Goal: Information Seeking & Learning: Learn about a topic

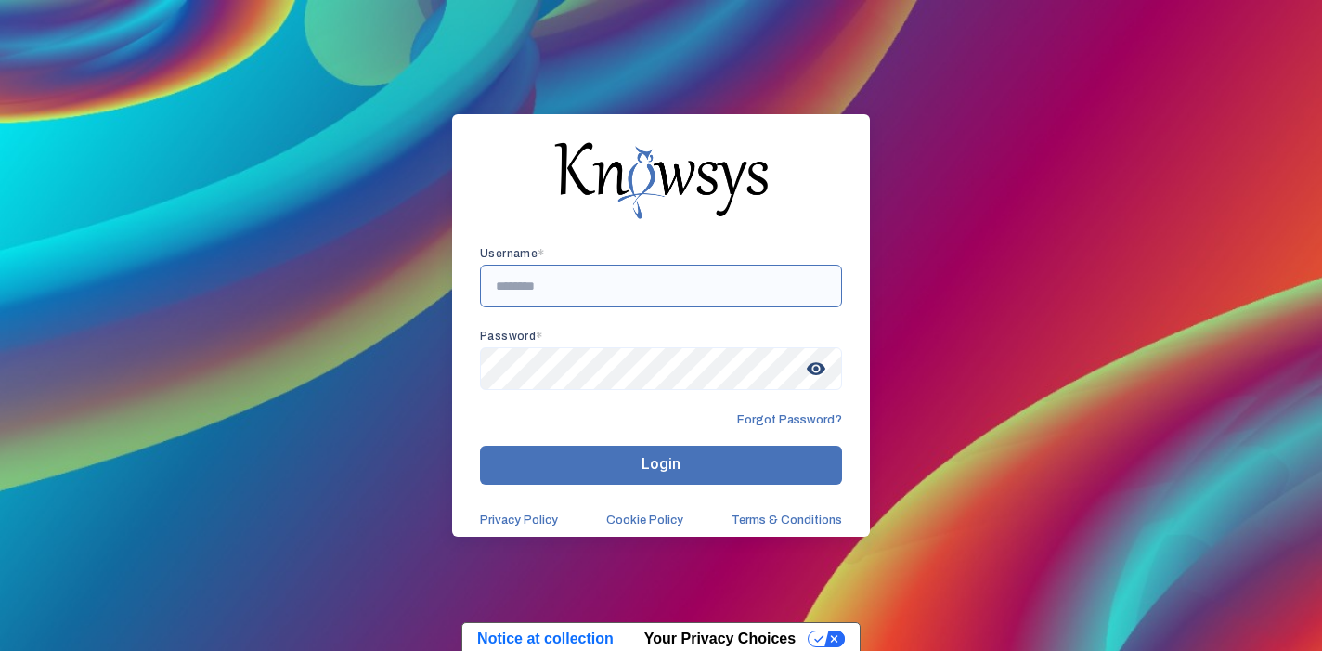
type input "**********"
click at [661, 464] on button "Login" at bounding box center [661, 465] width 362 height 39
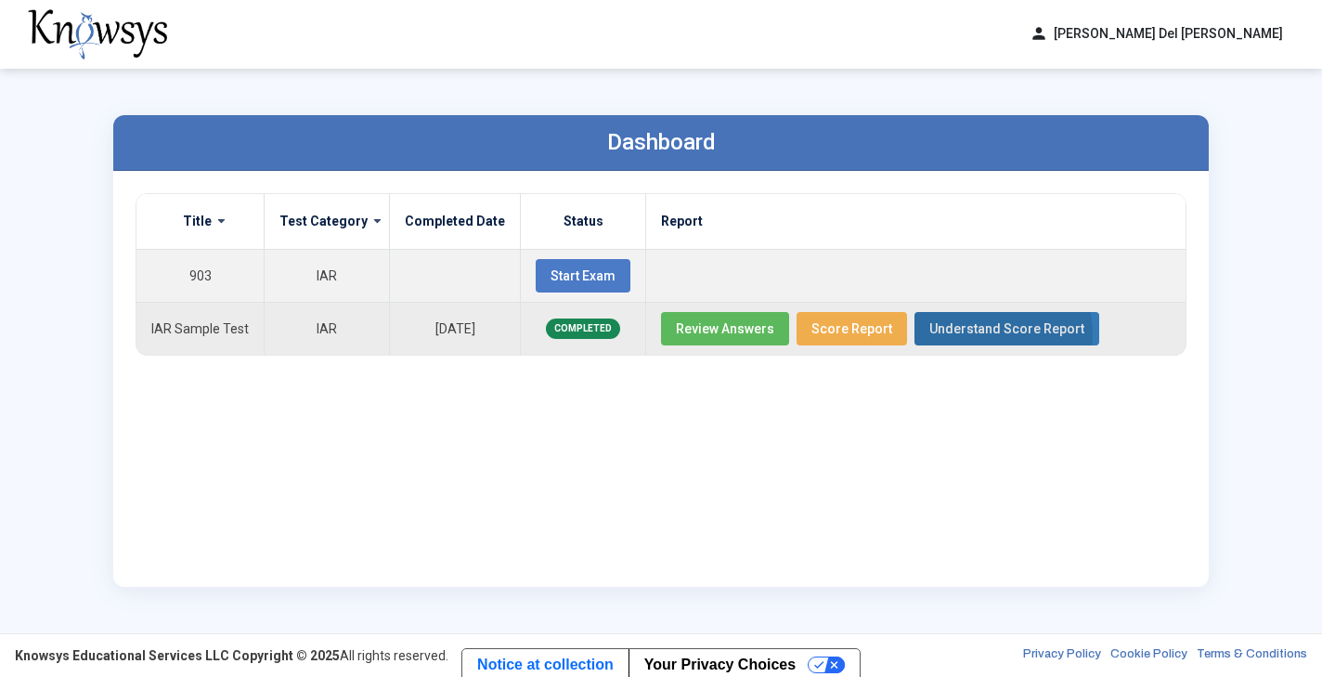
click at [960, 335] on span "Understand Score Report" at bounding box center [1006, 328] width 155 height 15
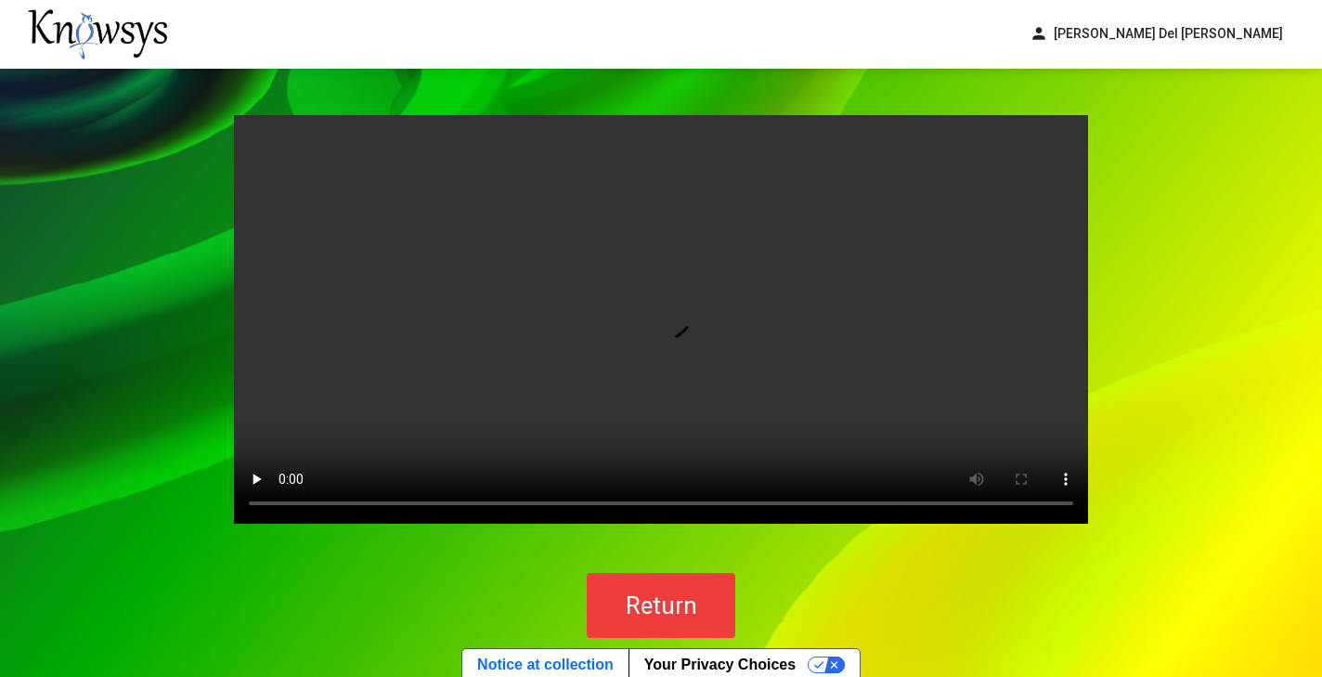
click at [650, 319] on video "Your browser does not support the video tag." at bounding box center [661, 319] width 854 height 409
click at [287, 507] on video "Your browser does not support the video tag." at bounding box center [661, 319] width 854 height 409
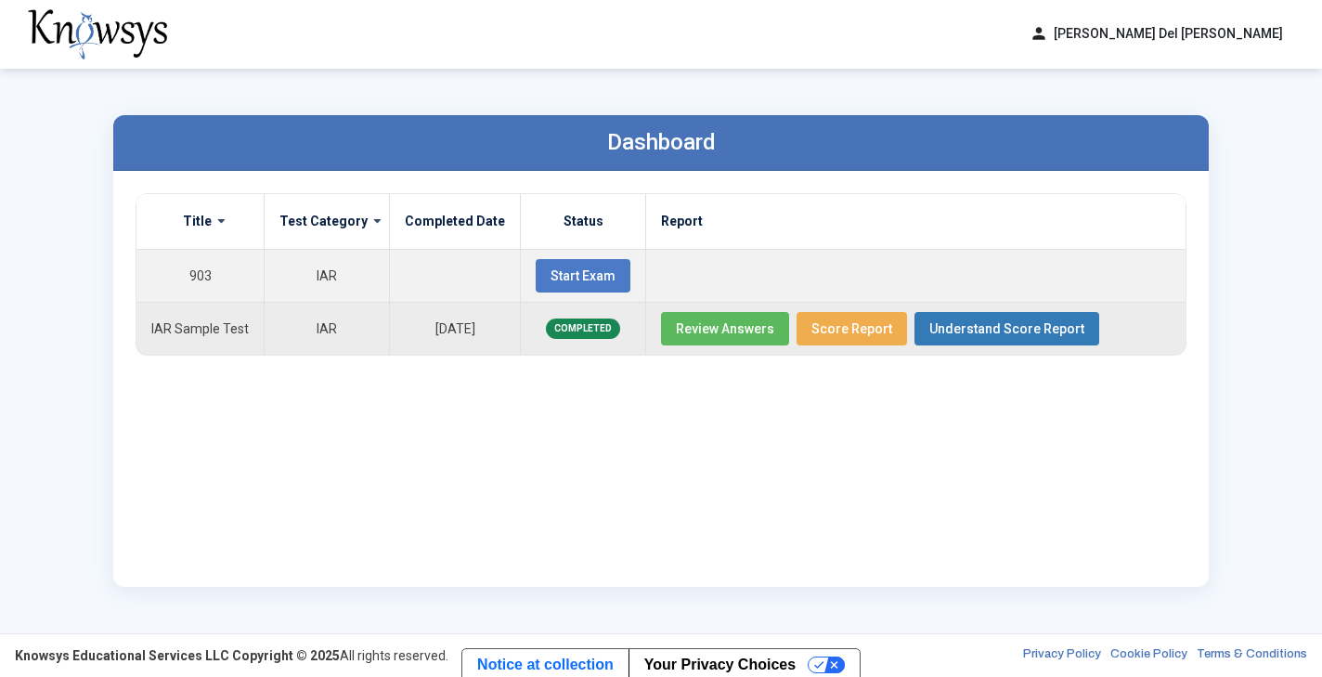
click at [721, 325] on span "Review Answers" at bounding box center [725, 328] width 98 height 15
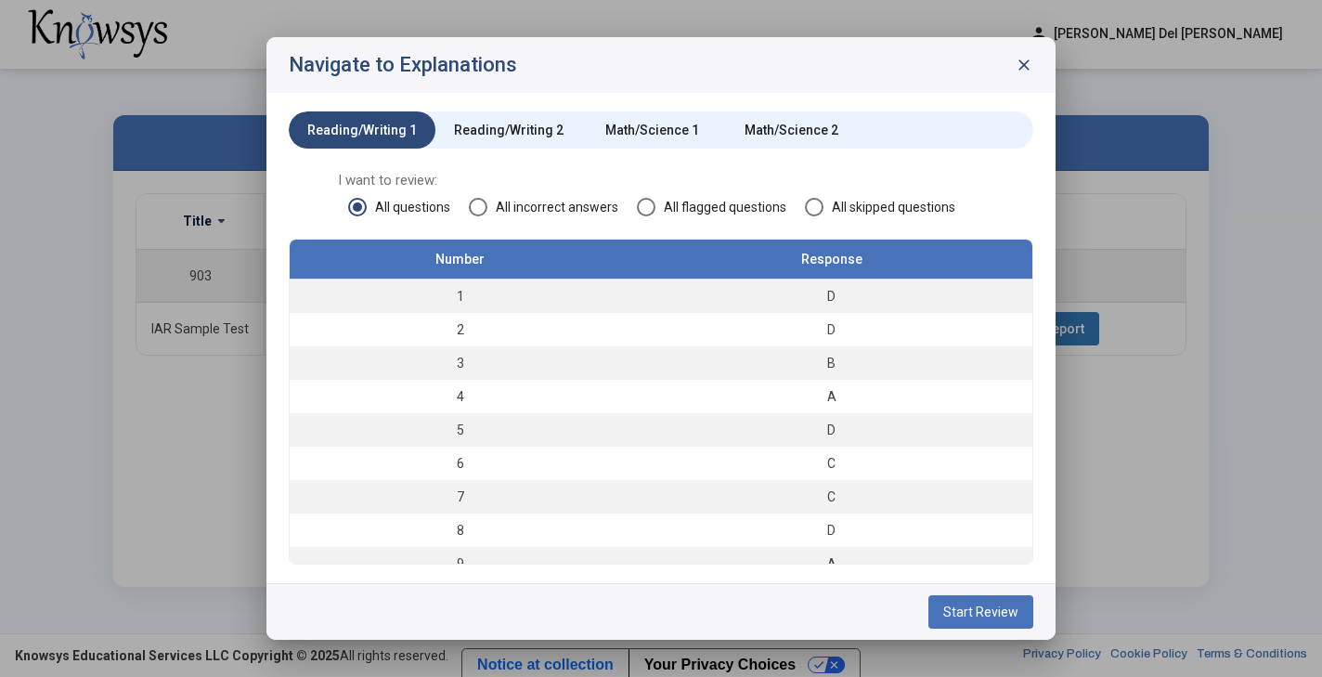
click at [989, 614] on span "Start Review" at bounding box center [980, 611] width 75 height 15
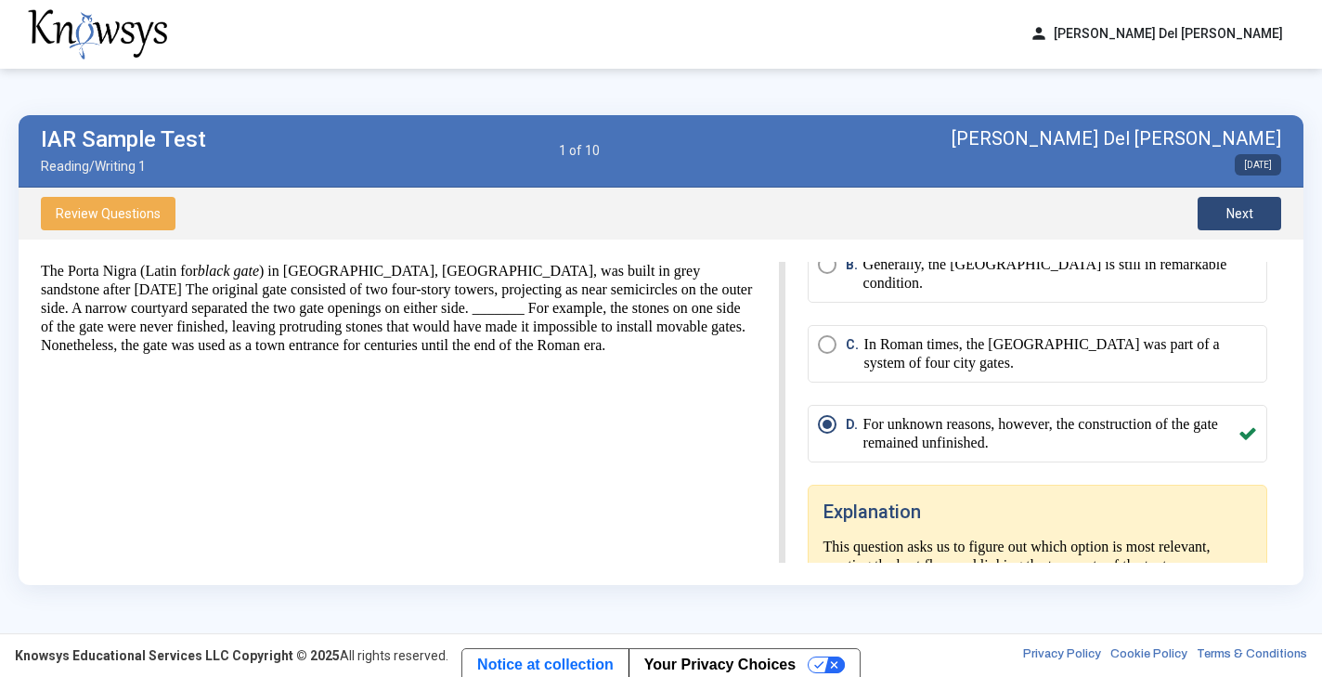
scroll to position [128, 0]
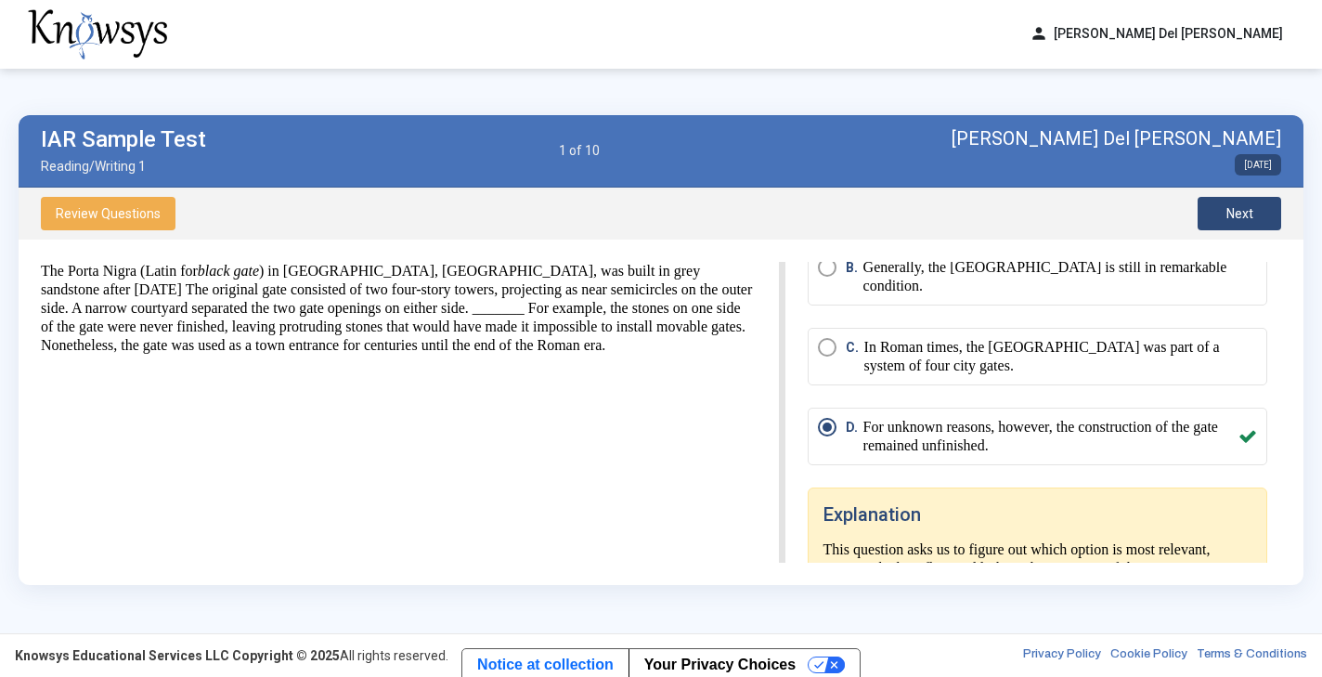
click at [1231, 208] on span "Next" at bounding box center [1240, 213] width 27 height 15
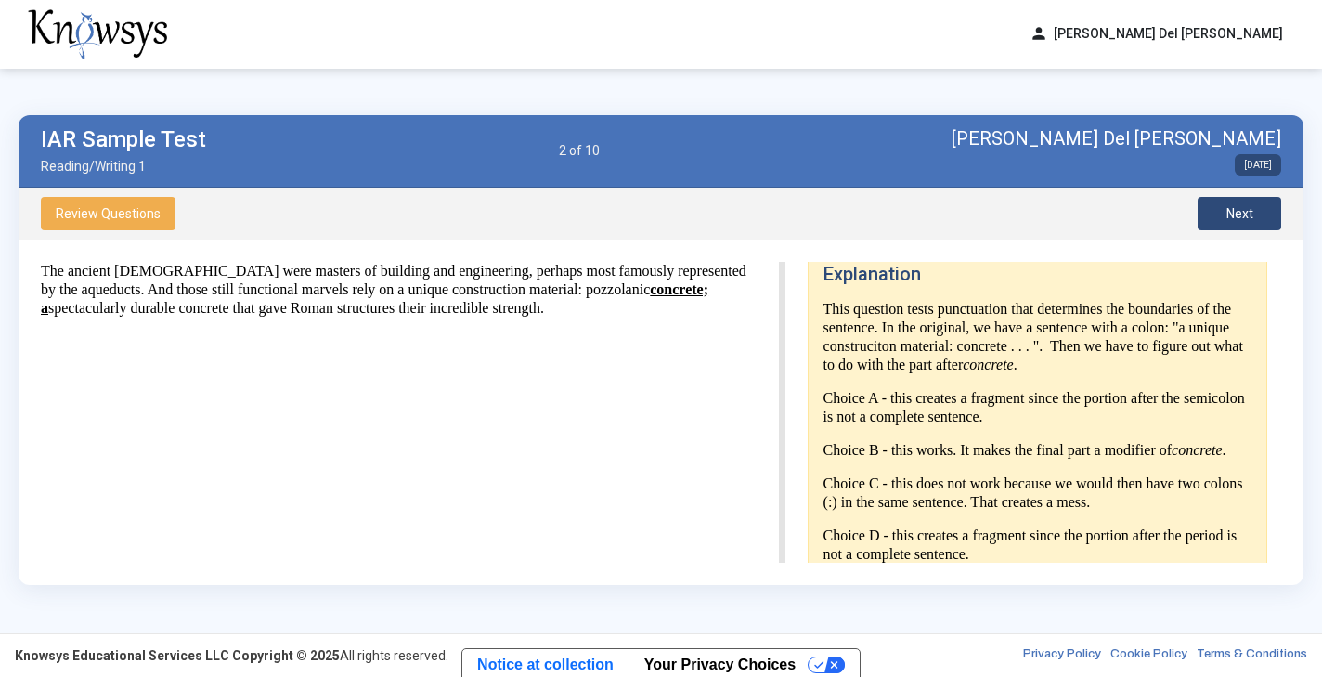
scroll to position [338, 0]
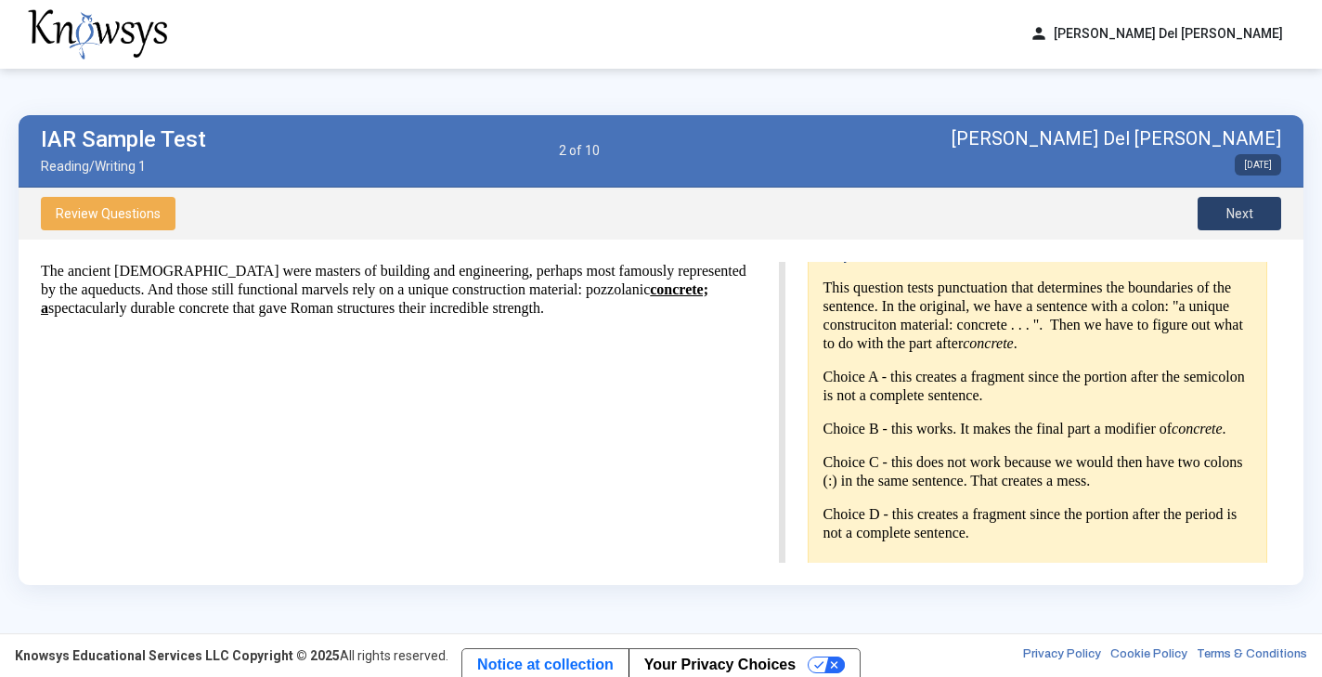
click at [1252, 204] on button "Next" at bounding box center [1240, 213] width 84 height 33
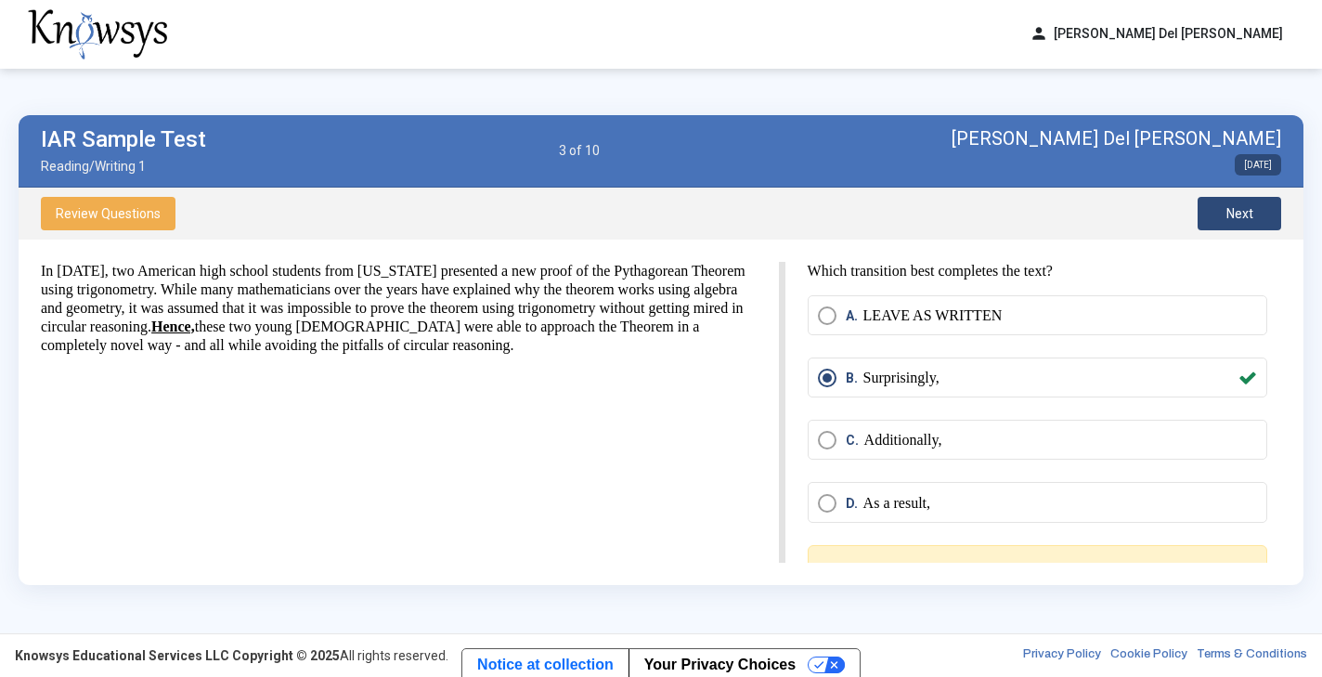
scroll to position [0, 0]
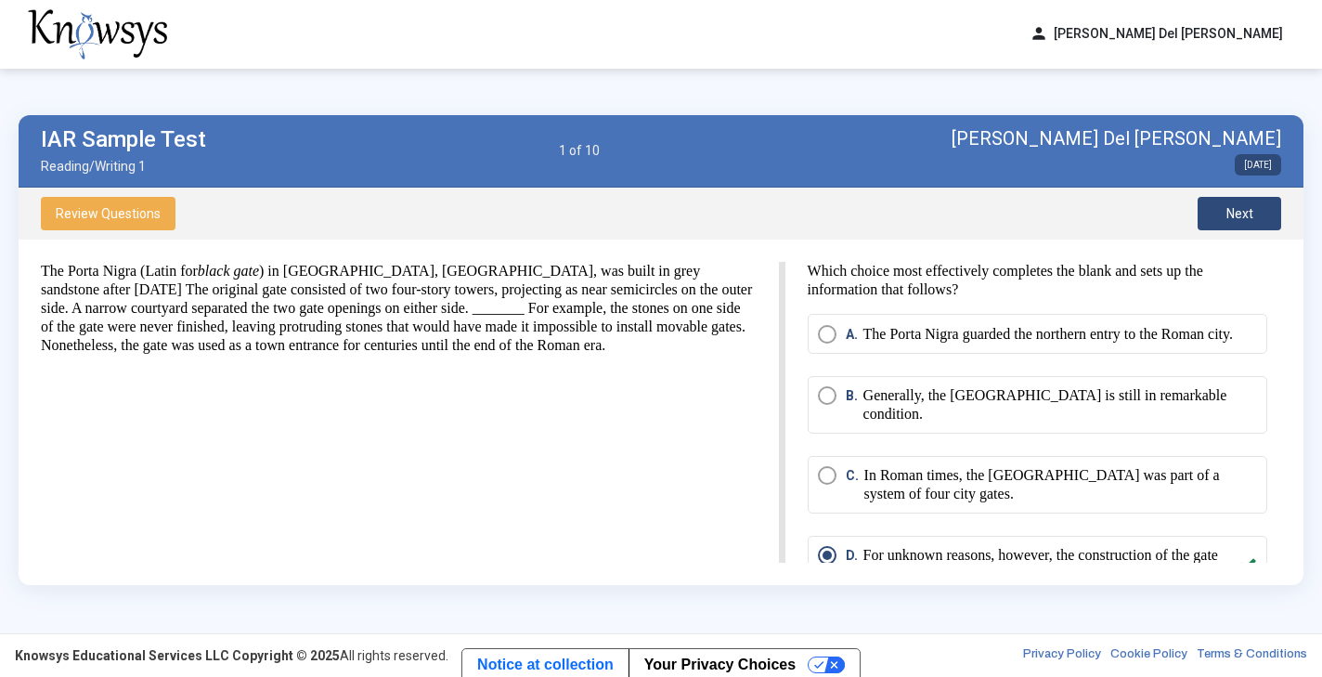
click at [1247, 213] on span "Next" at bounding box center [1240, 213] width 27 height 15
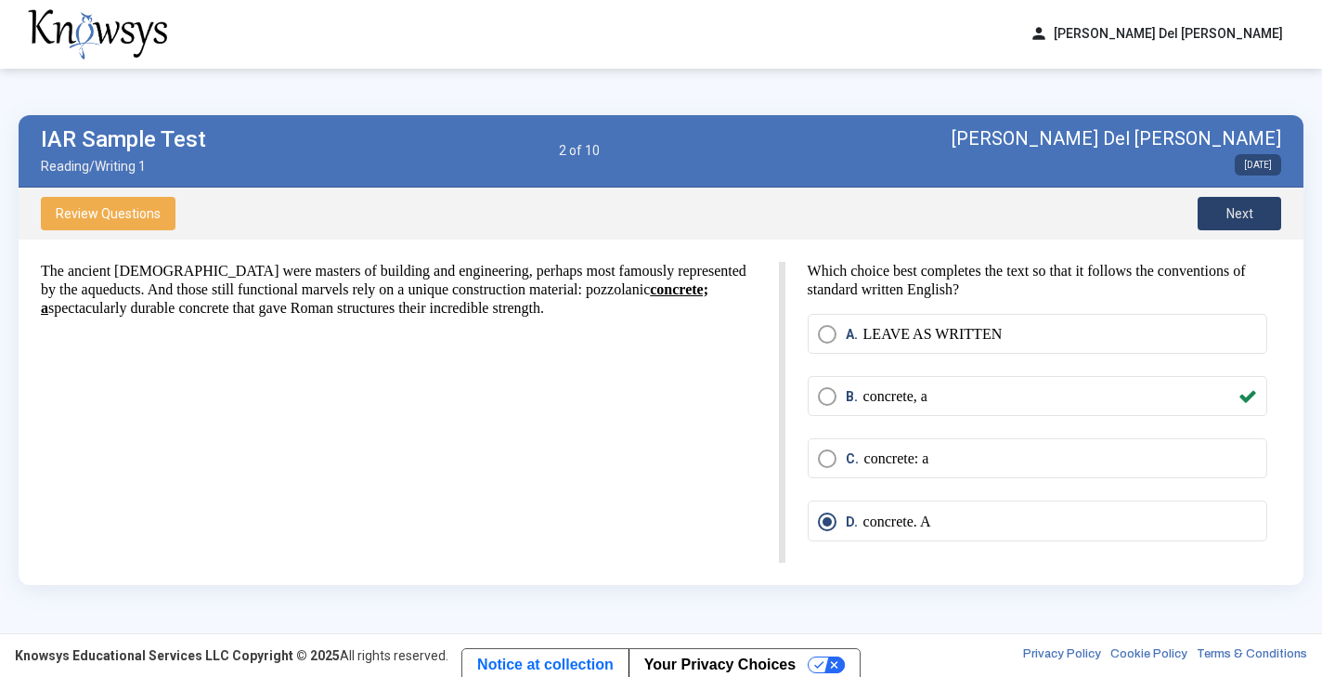
click at [1247, 213] on span "Next" at bounding box center [1240, 213] width 27 height 15
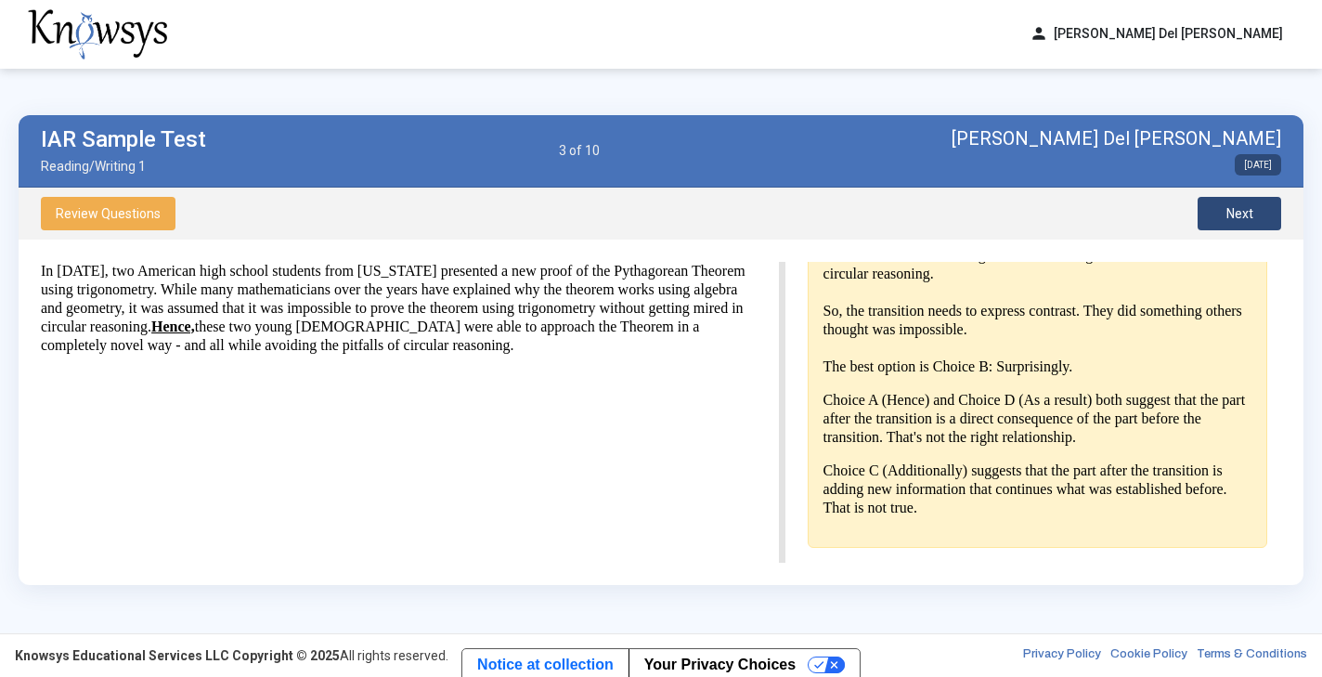
scroll to position [530, 0]
click at [1245, 220] on span "Next" at bounding box center [1240, 213] width 27 height 15
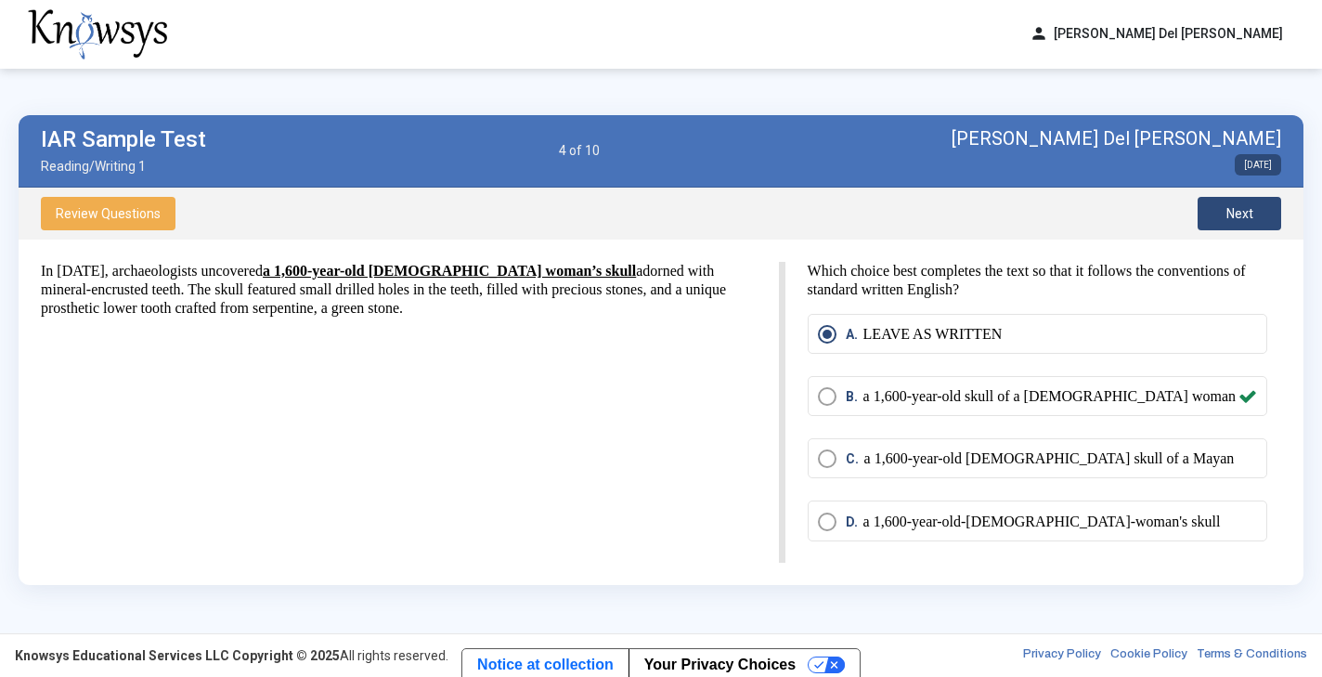
scroll to position [0, 0]
click at [1036, 395] on p "a 1,600-year-old skull of a [DEMOGRAPHIC_DATA] woman" at bounding box center [1050, 396] width 372 height 19
click at [903, 396] on p "a 1,600-year-old skull of a [DEMOGRAPHIC_DATA] woman" at bounding box center [1050, 396] width 372 height 19
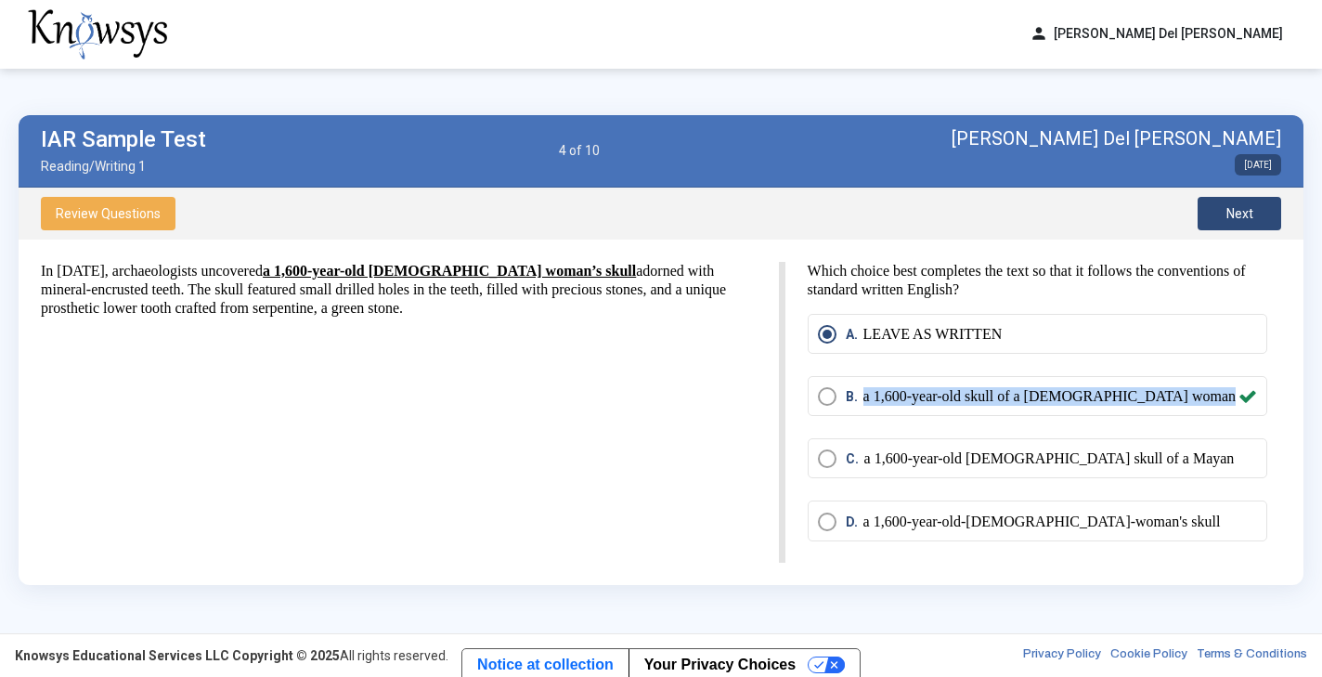
click at [903, 396] on p "a 1,600-year-old skull of a [DEMOGRAPHIC_DATA] woman" at bounding box center [1050, 396] width 372 height 19
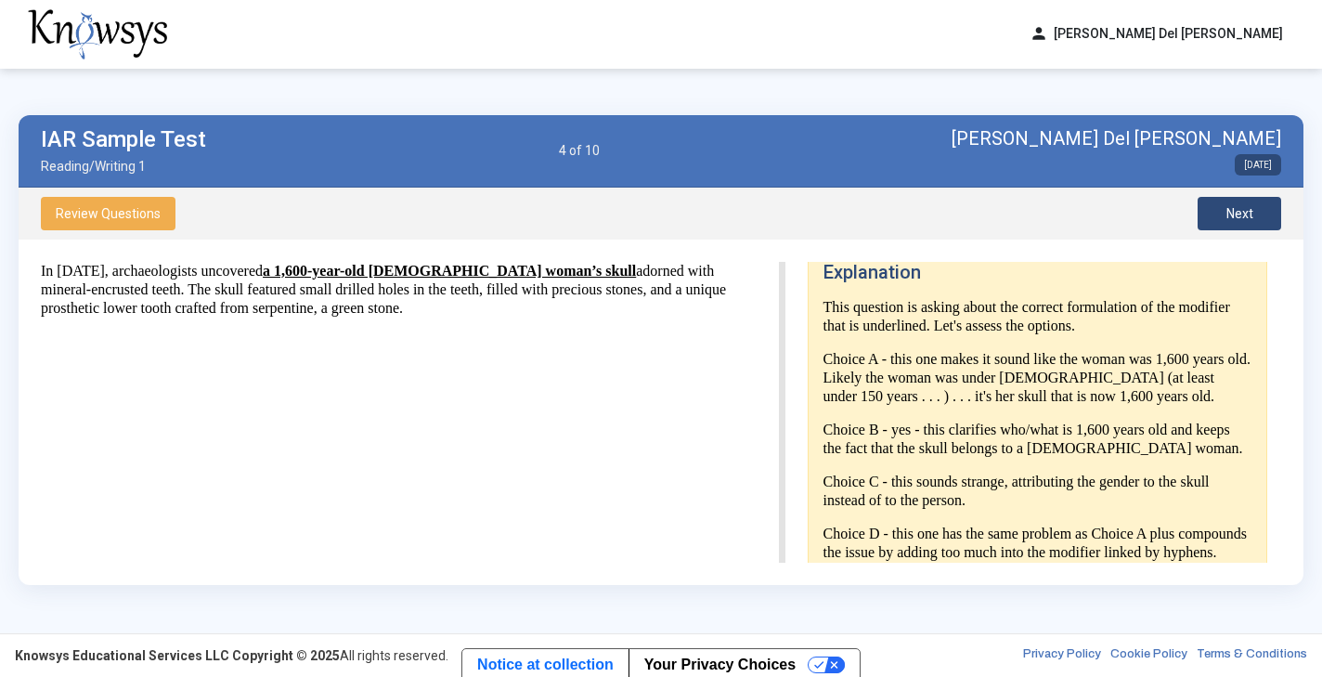
scroll to position [344, 0]
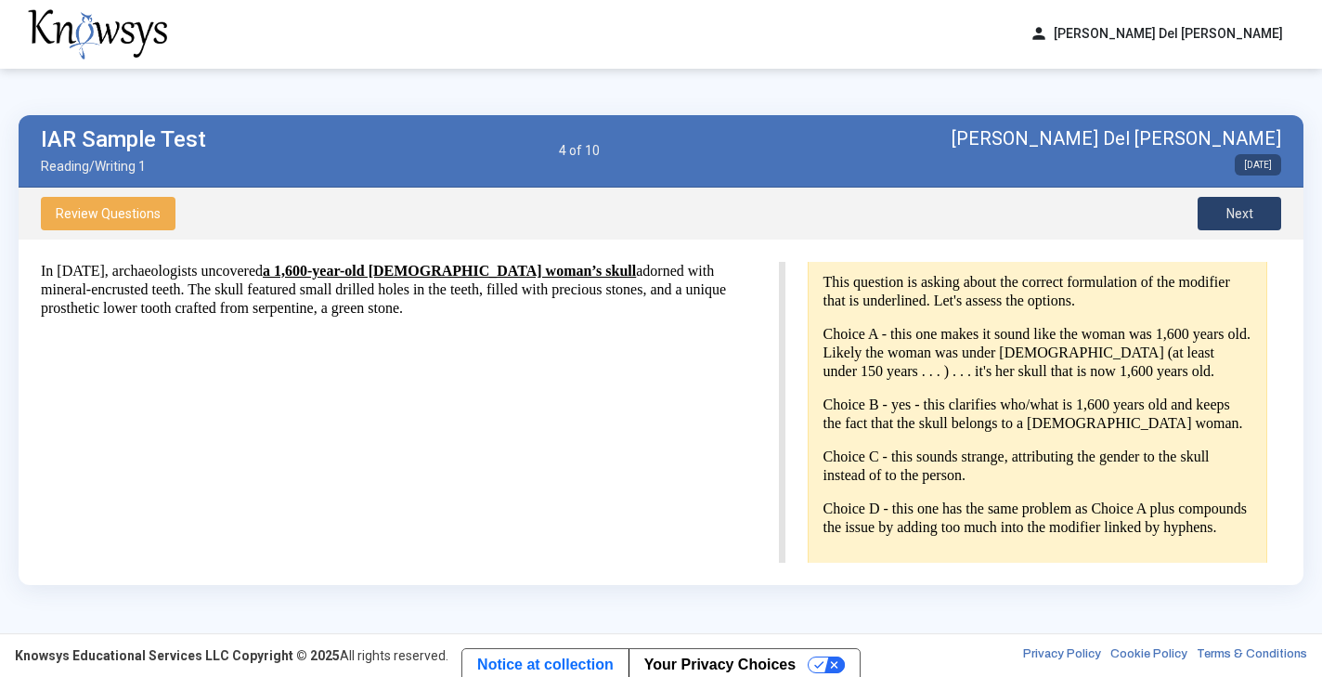
click at [1234, 206] on span "Next" at bounding box center [1240, 213] width 27 height 15
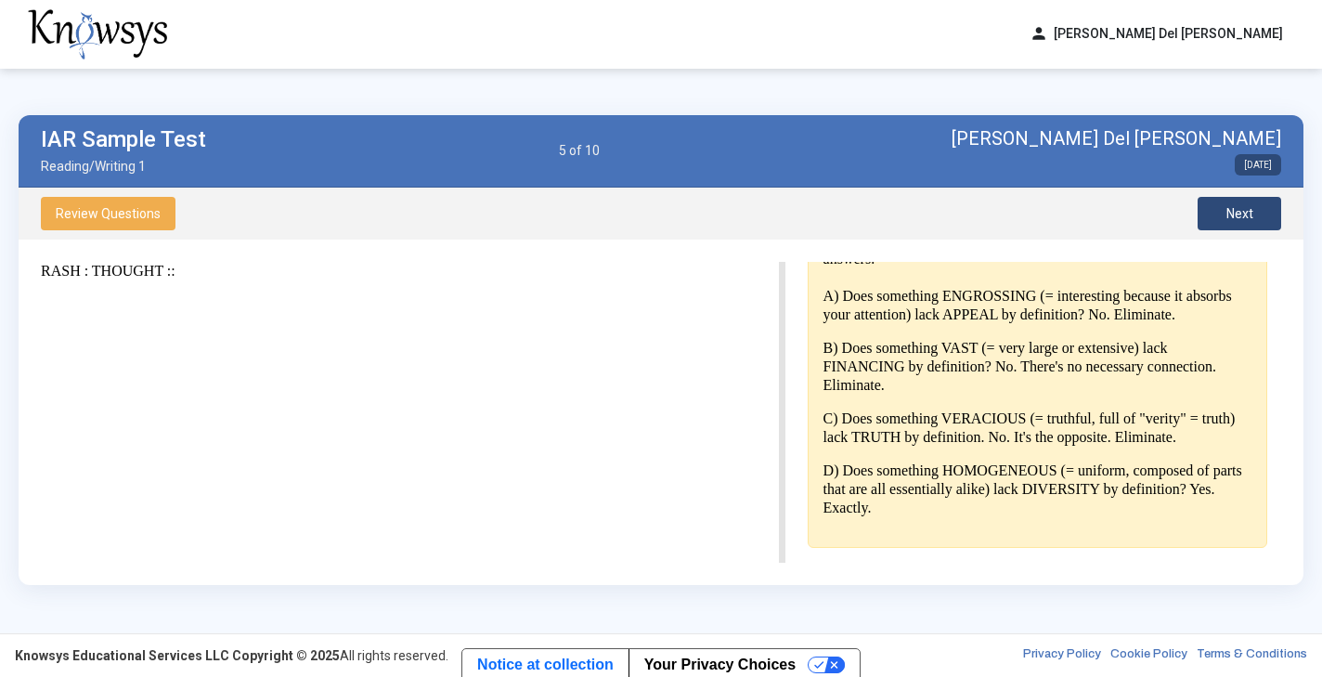
scroll to position [497, 0]
click at [1220, 207] on button "Next" at bounding box center [1240, 213] width 84 height 33
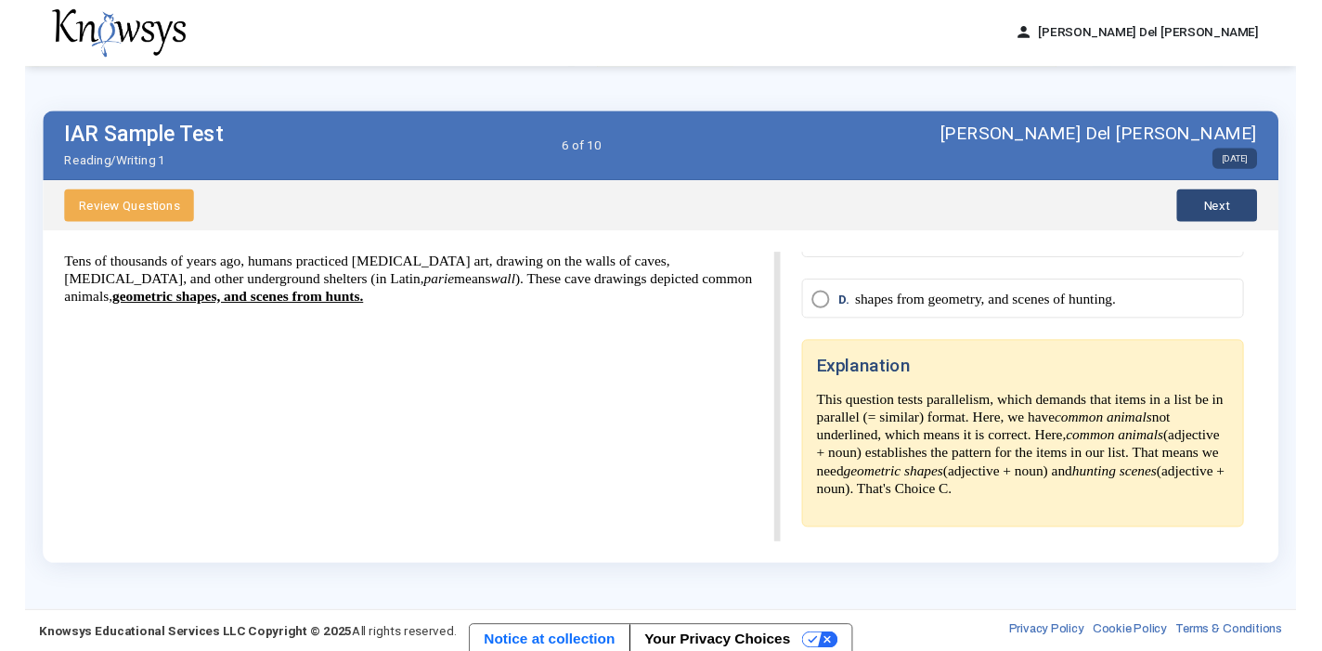
scroll to position [229, 0]
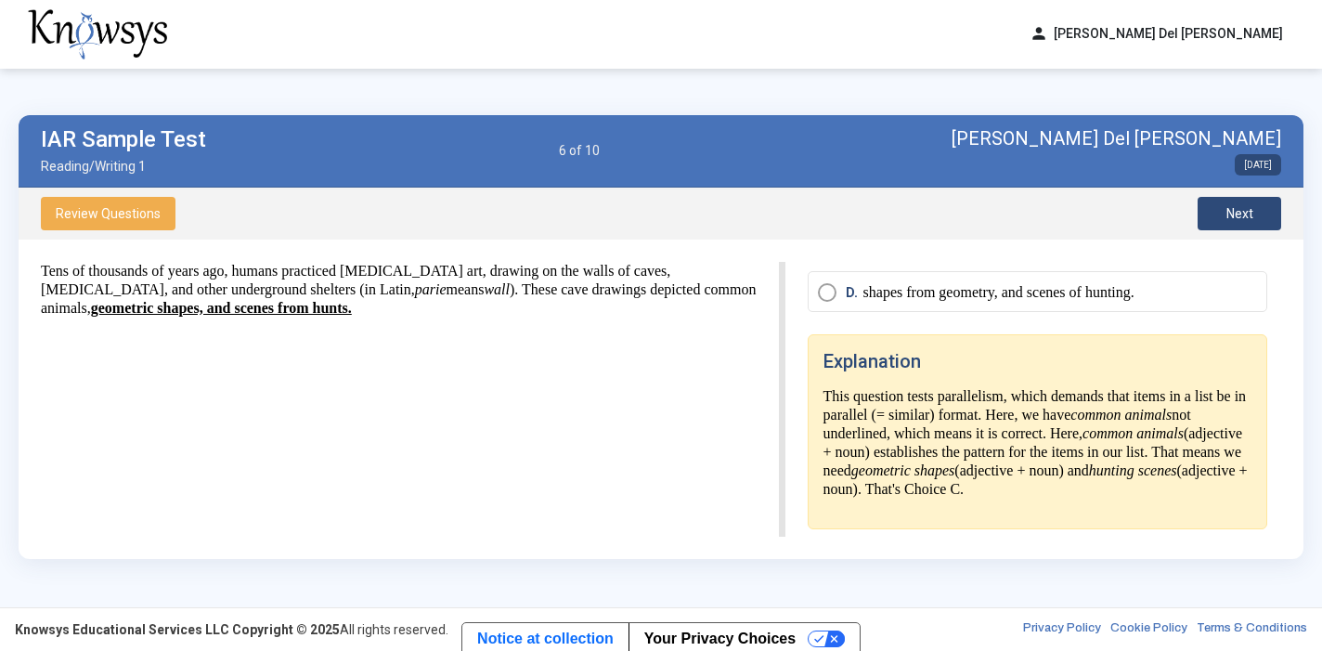
click at [1223, 211] on button "Next" at bounding box center [1240, 213] width 84 height 33
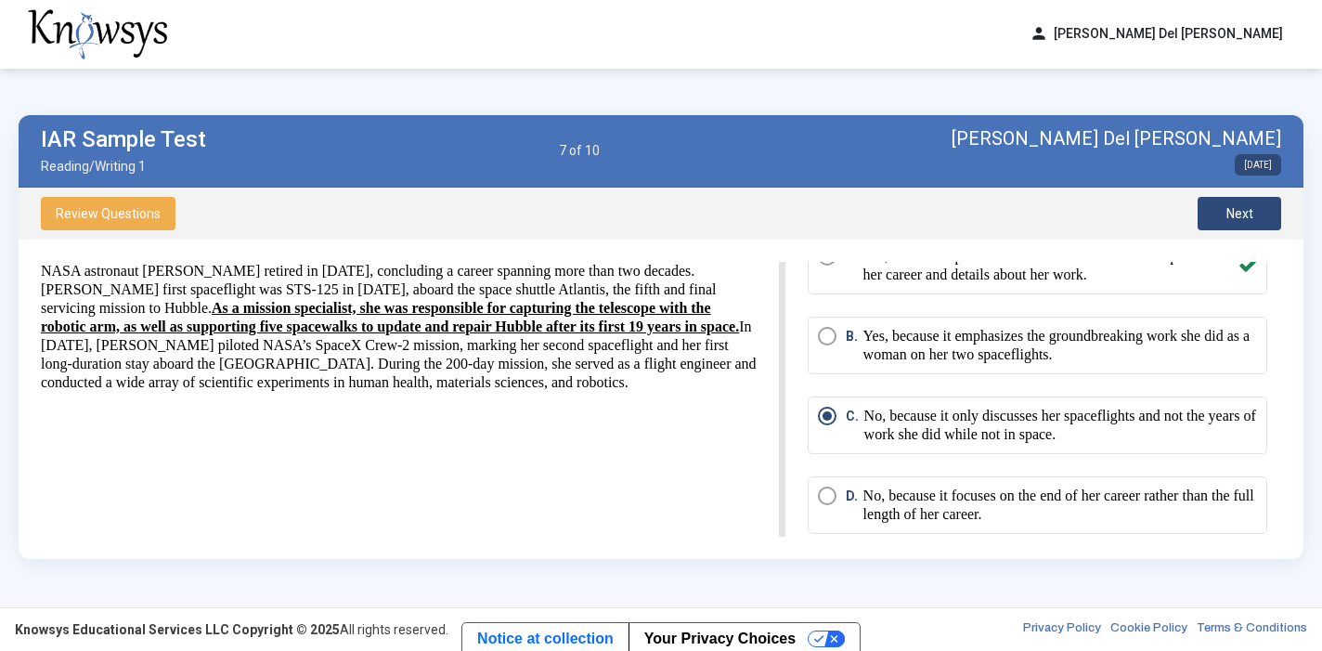
scroll to position [81, 0]
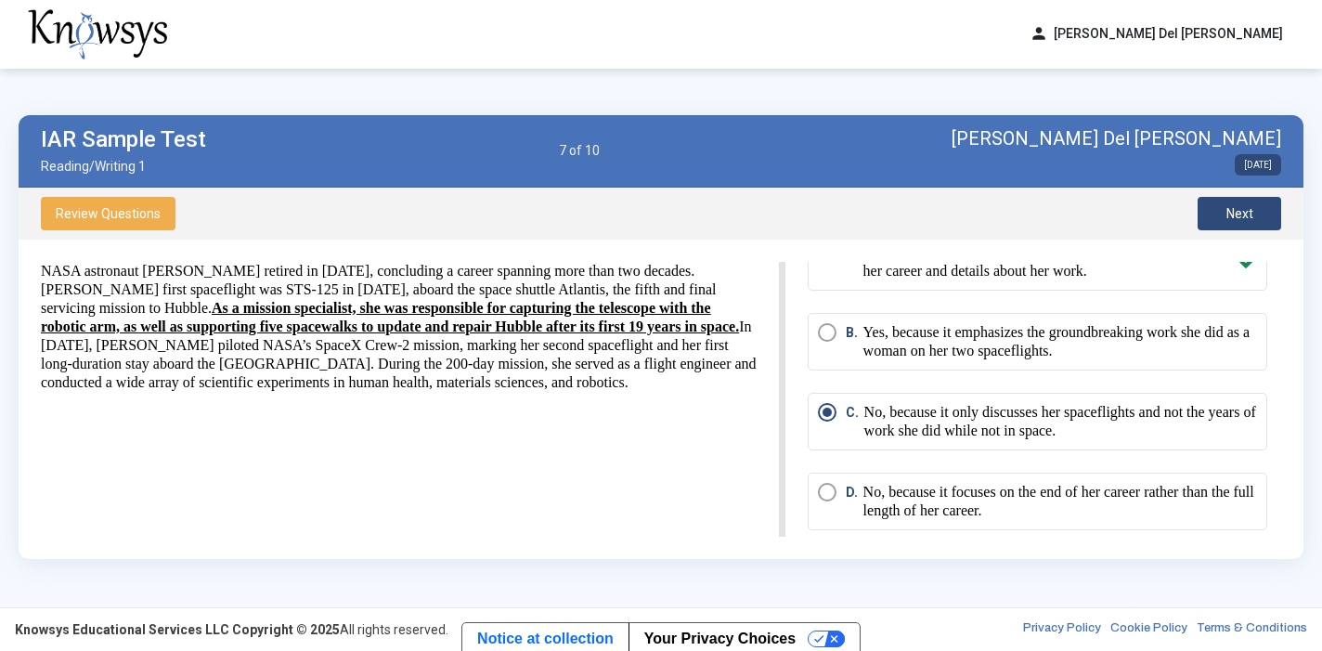
click at [826, 262] on span "Select an option" at bounding box center [827, 252] width 19 height 19
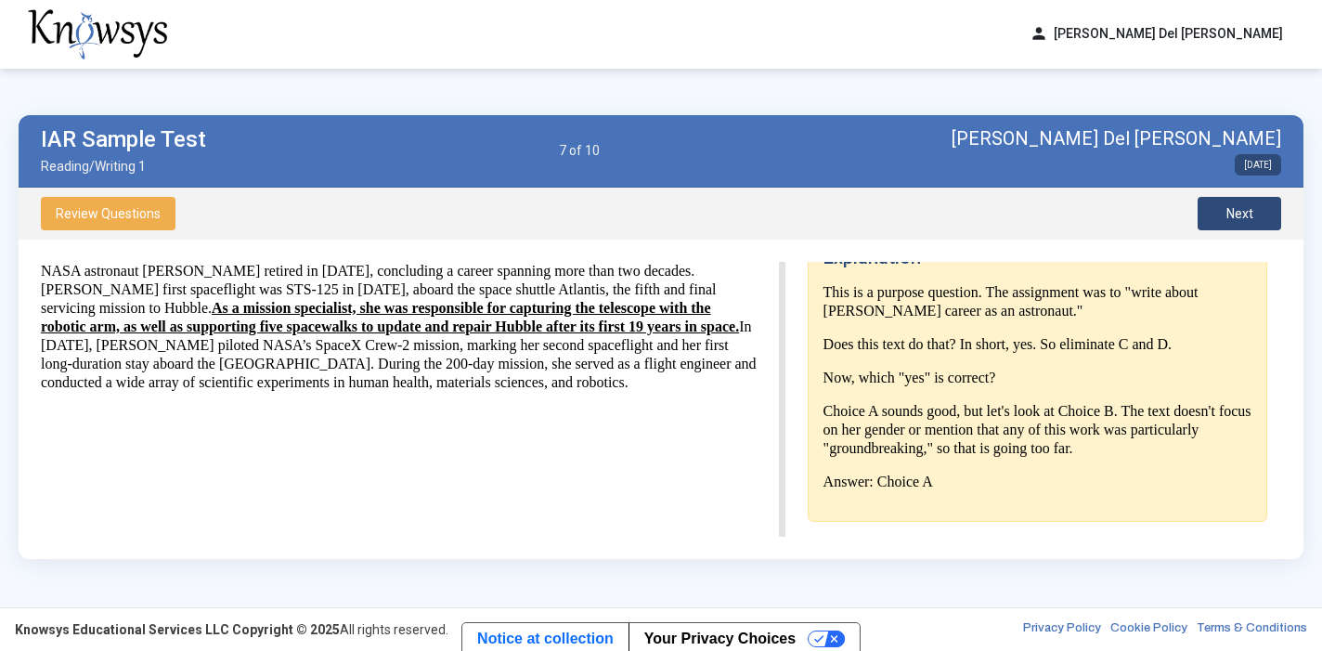
scroll to position [418, 0]
click at [1241, 206] on span "Next" at bounding box center [1240, 213] width 27 height 15
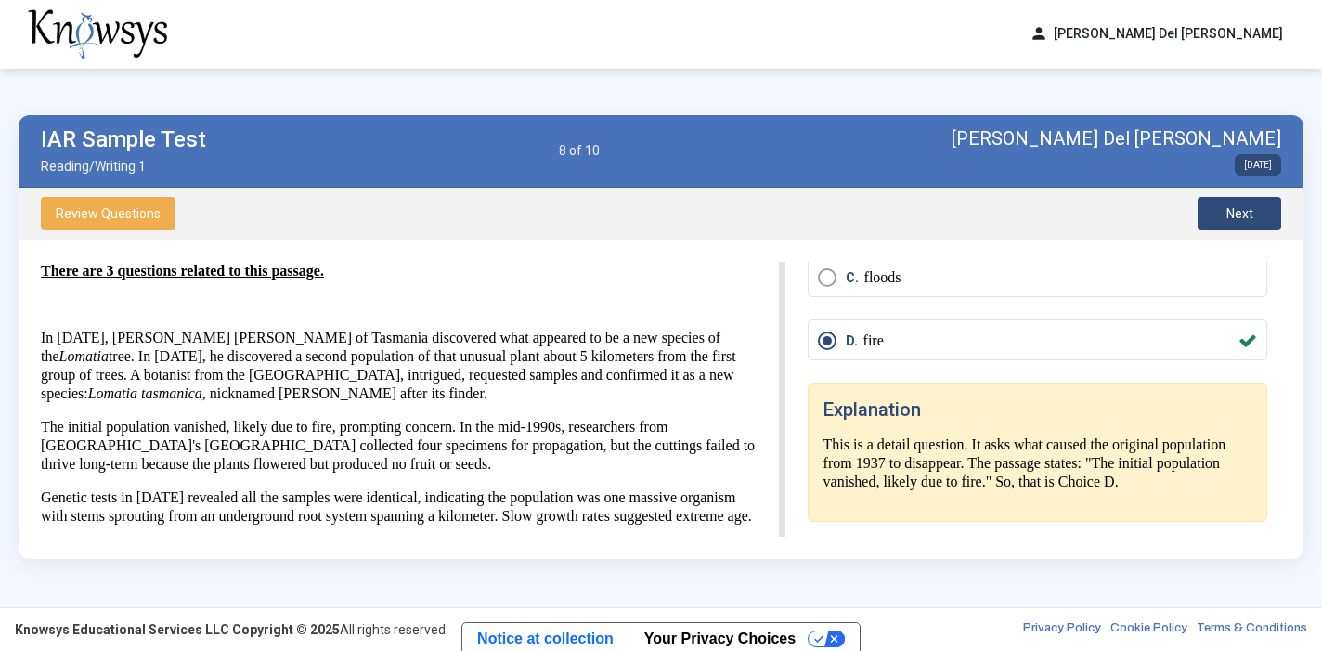
scroll to position [200, 0]
click at [1241, 230] on div "Review Questions Next" at bounding box center [661, 214] width 1285 height 52
click at [1238, 213] on span "Next" at bounding box center [1240, 213] width 27 height 15
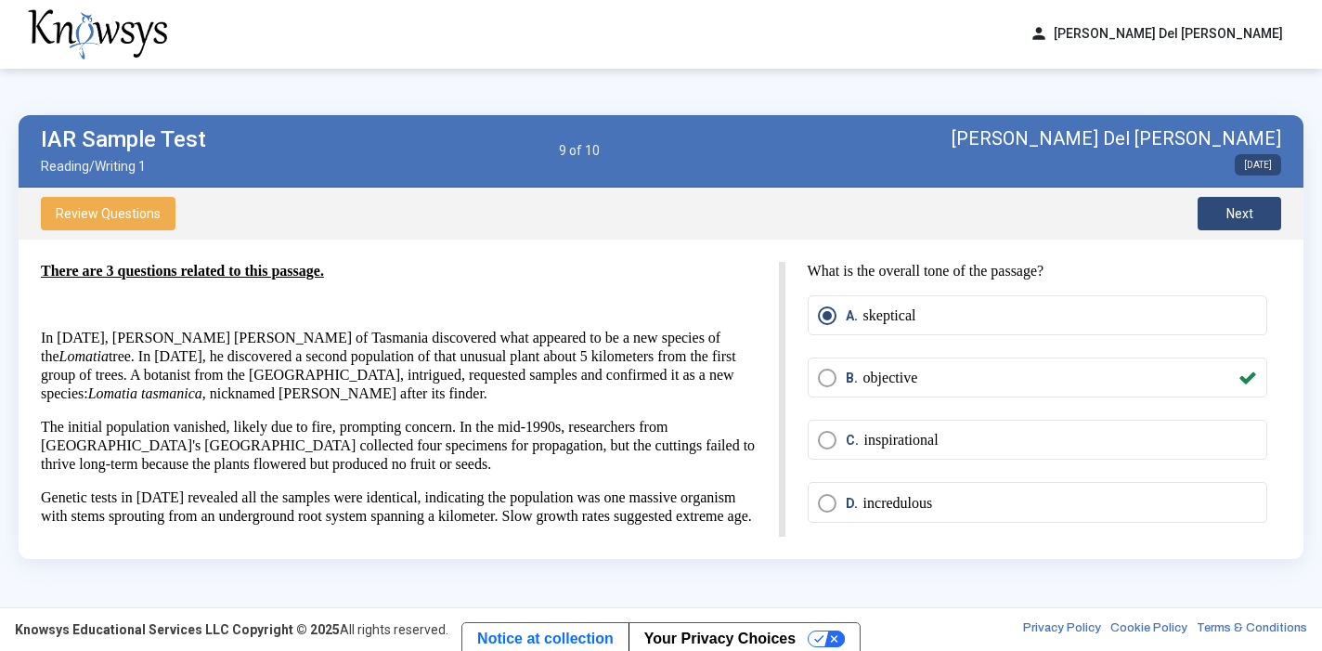
scroll to position [0, 0]
click at [1214, 219] on button "Next" at bounding box center [1240, 213] width 84 height 33
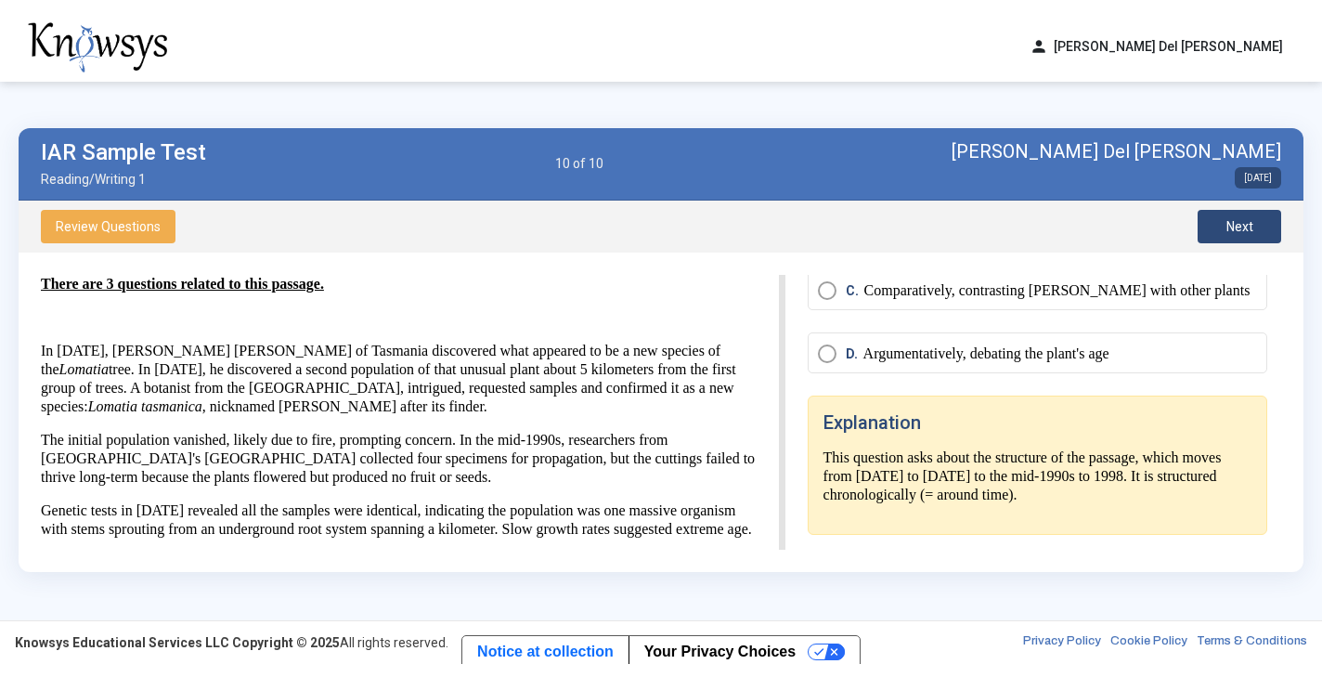
scroll to position [162, 0]
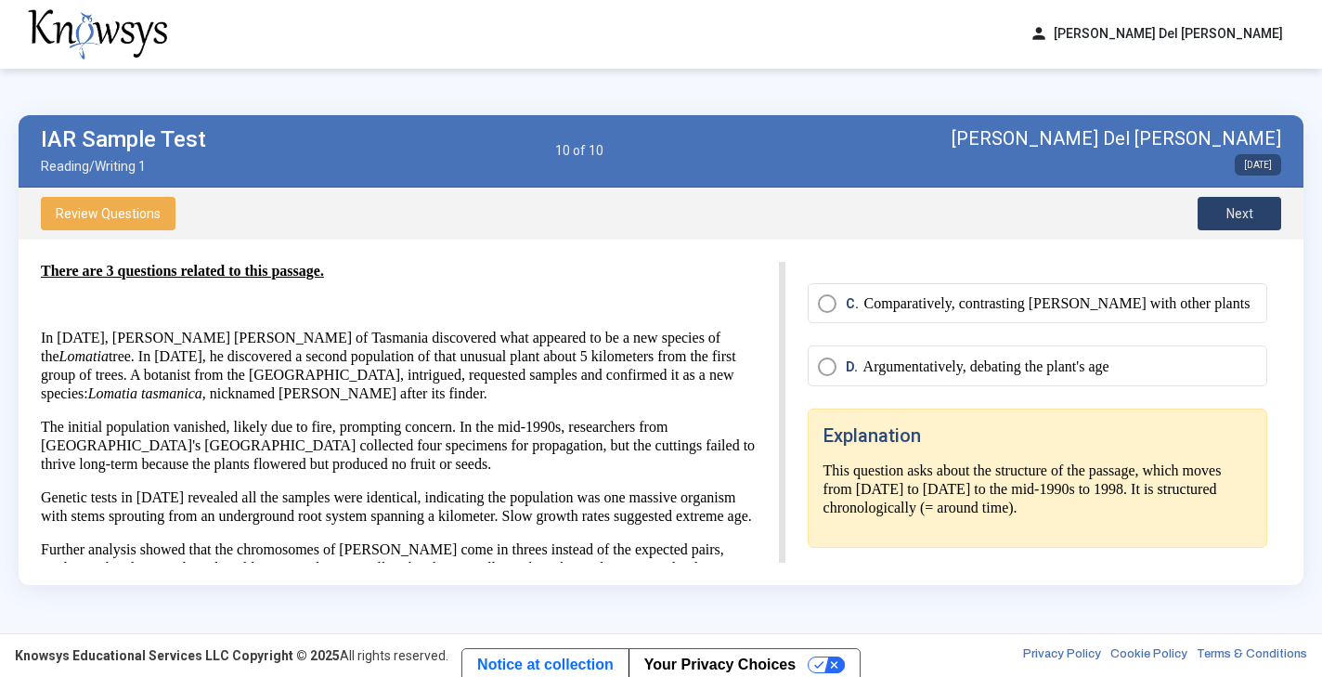
click at [1237, 200] on button "Next" at bounding box center [1240, 213] width 84 height 33
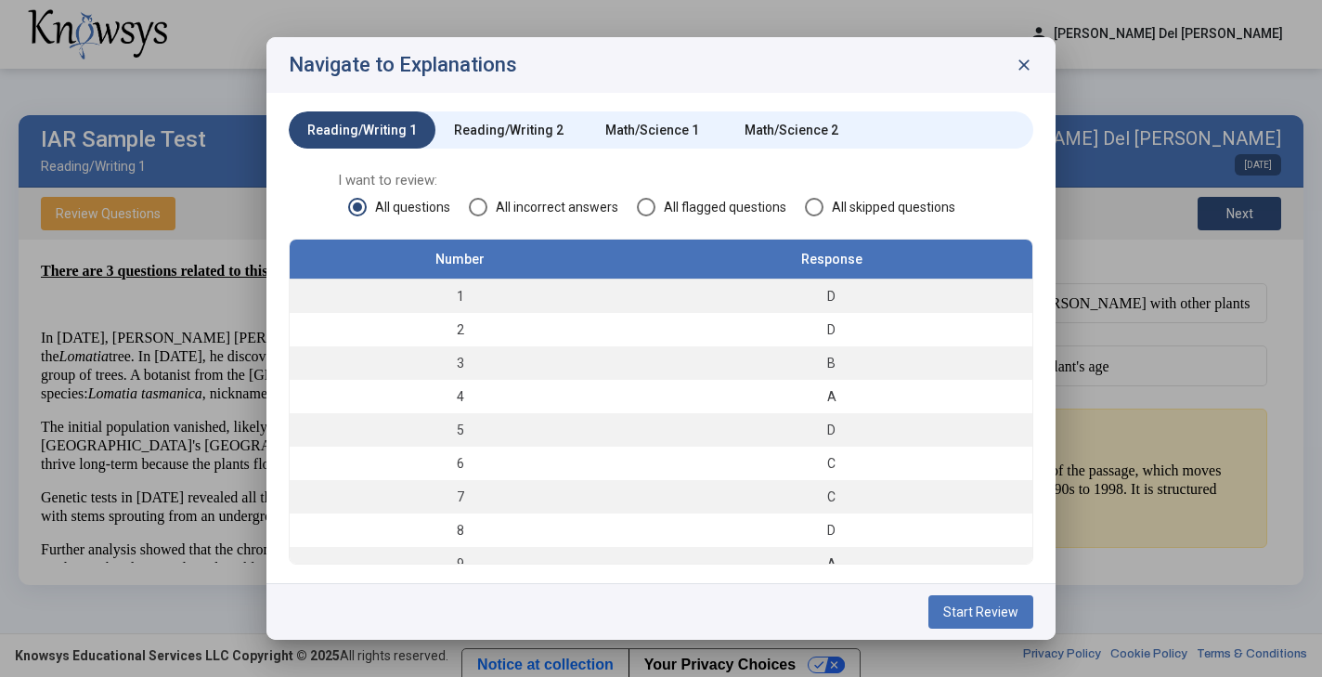
click at [539, 122] on div "Reading/Writing 2" at bounding box center [509, 130] width 110 height 19
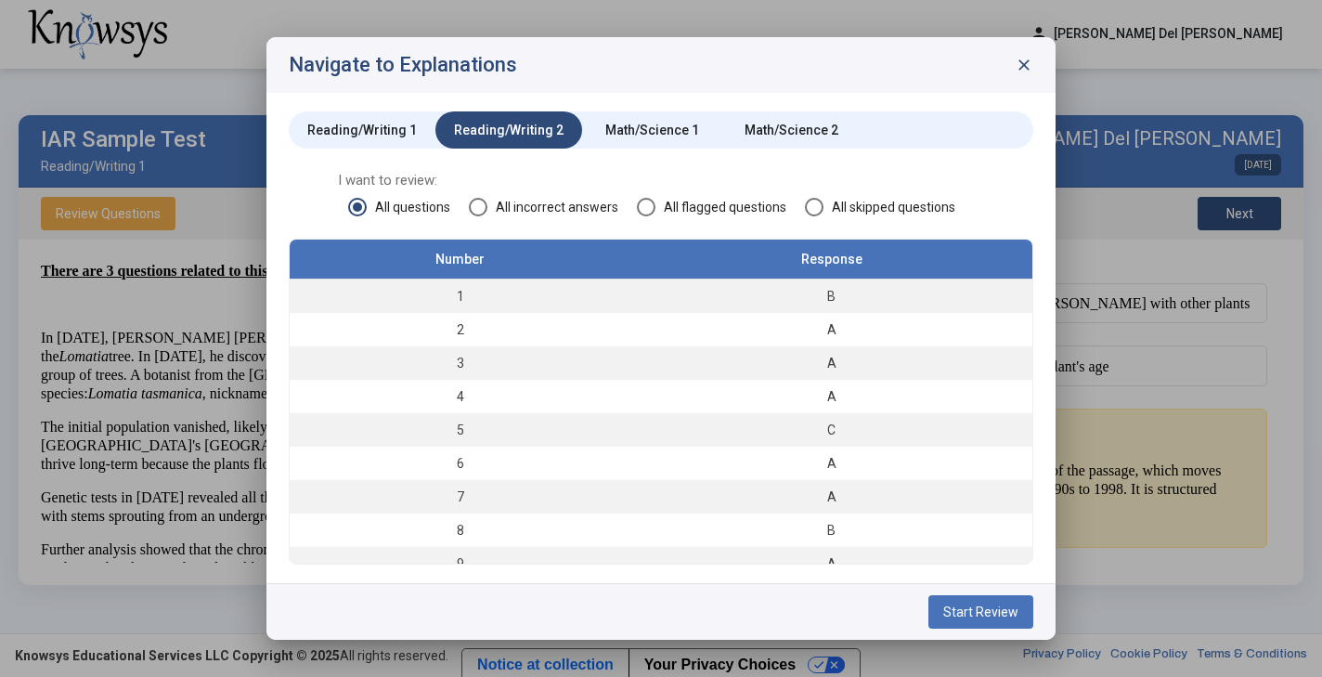
scroll to position [0, 0]
click at [636, 123] on div "Math/Science 1" at bounding box center [652, 130] width 94 height 19
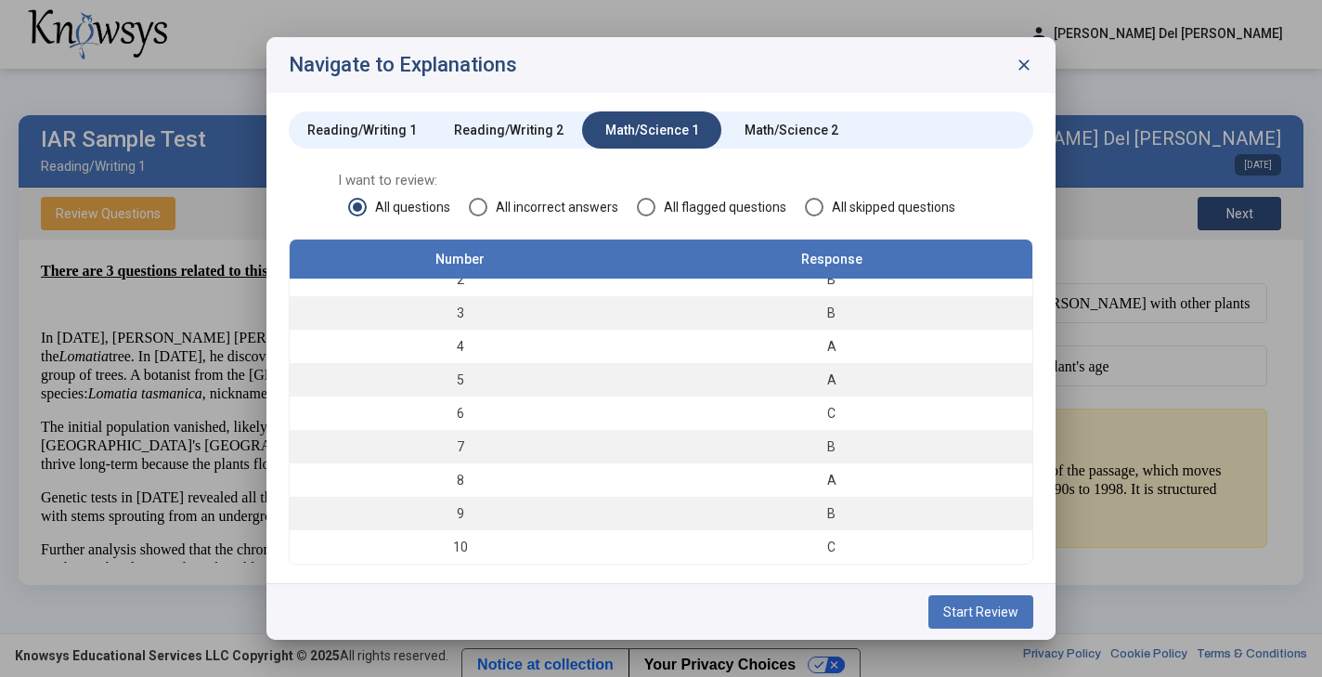
scroll to position [50, 0]
click at [751, 131] on div "Math/Science 2" at bounding box center [792, 130] width 94 height 19
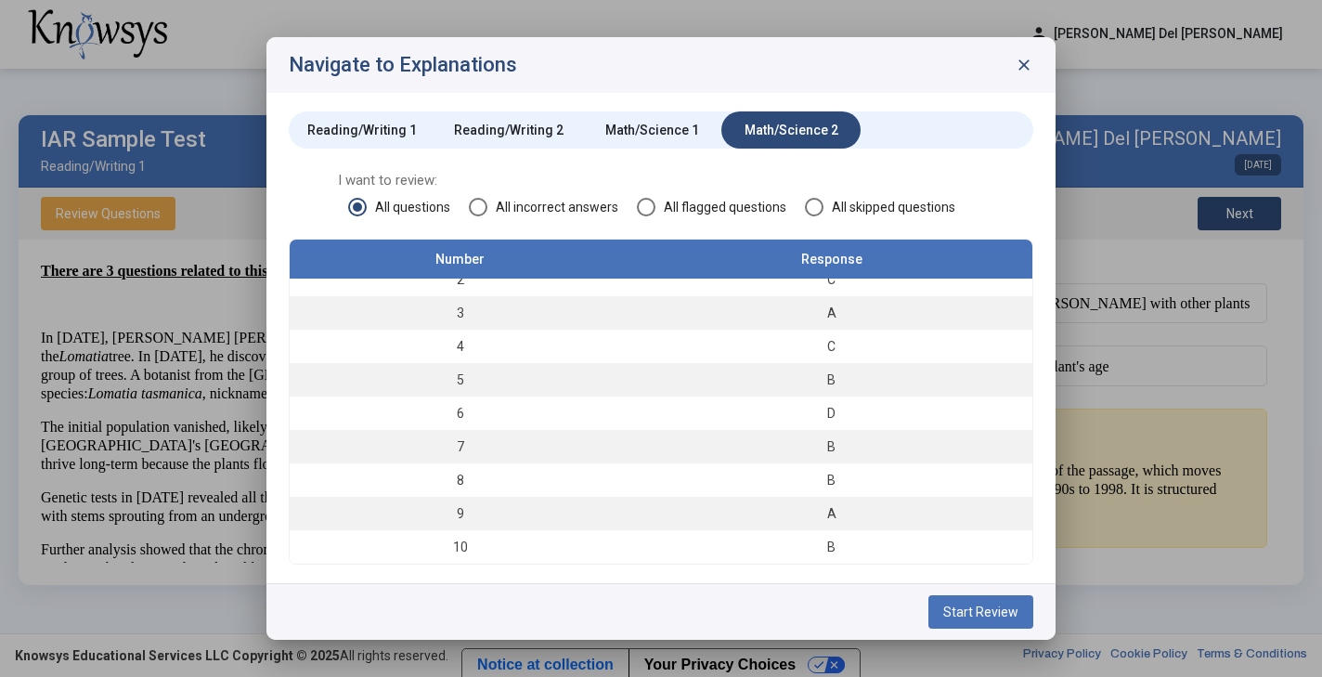
click at [643, 141] on div "Math/Science 1" at bounding box center [651, 129] width 139 height 37
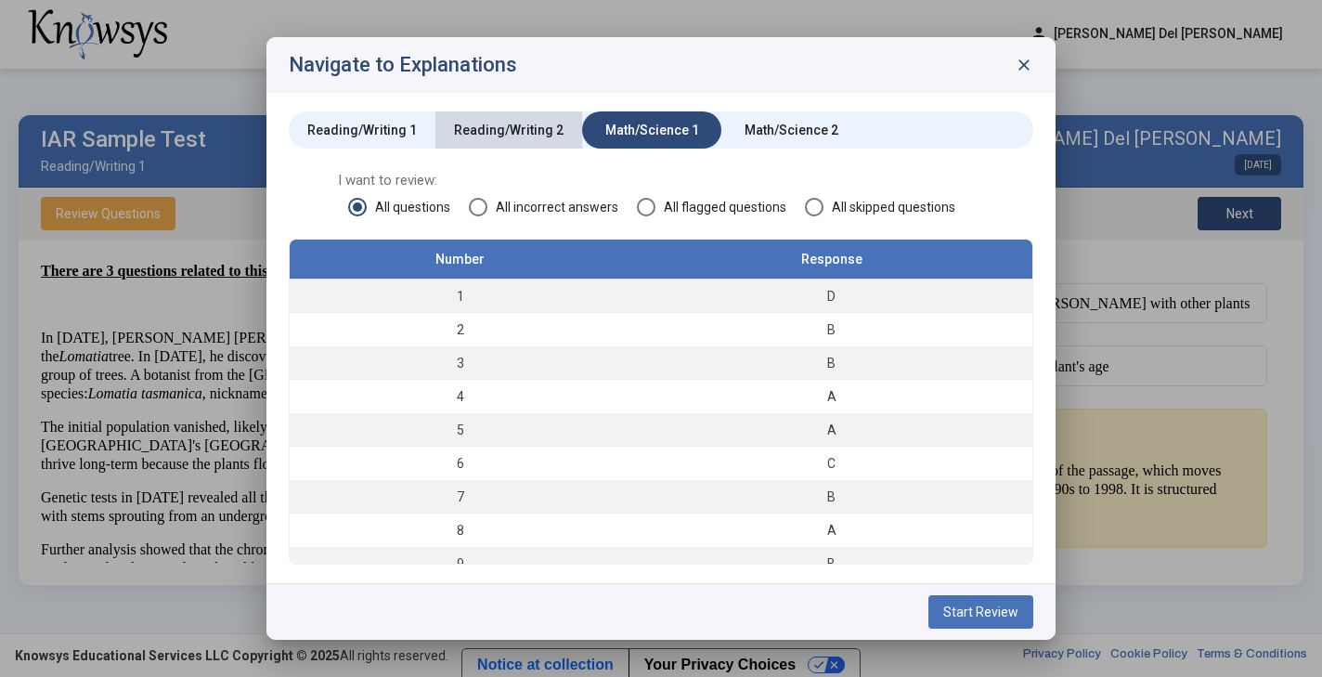
click at [508, 135] on div "Reading/Writing 2" at bounding box center [509, 130] width 110 height 19
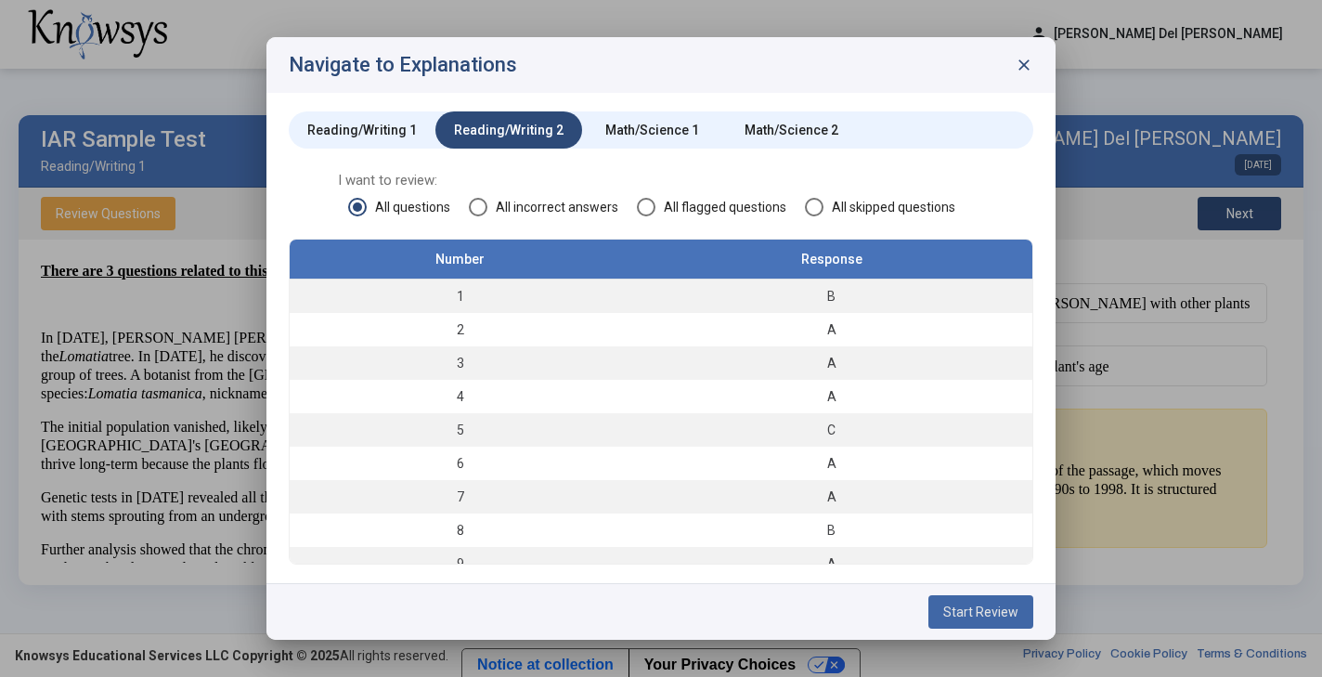
click at [999, 607] on span "Start Review" at bounding box center [980, 611] width 75 height 15
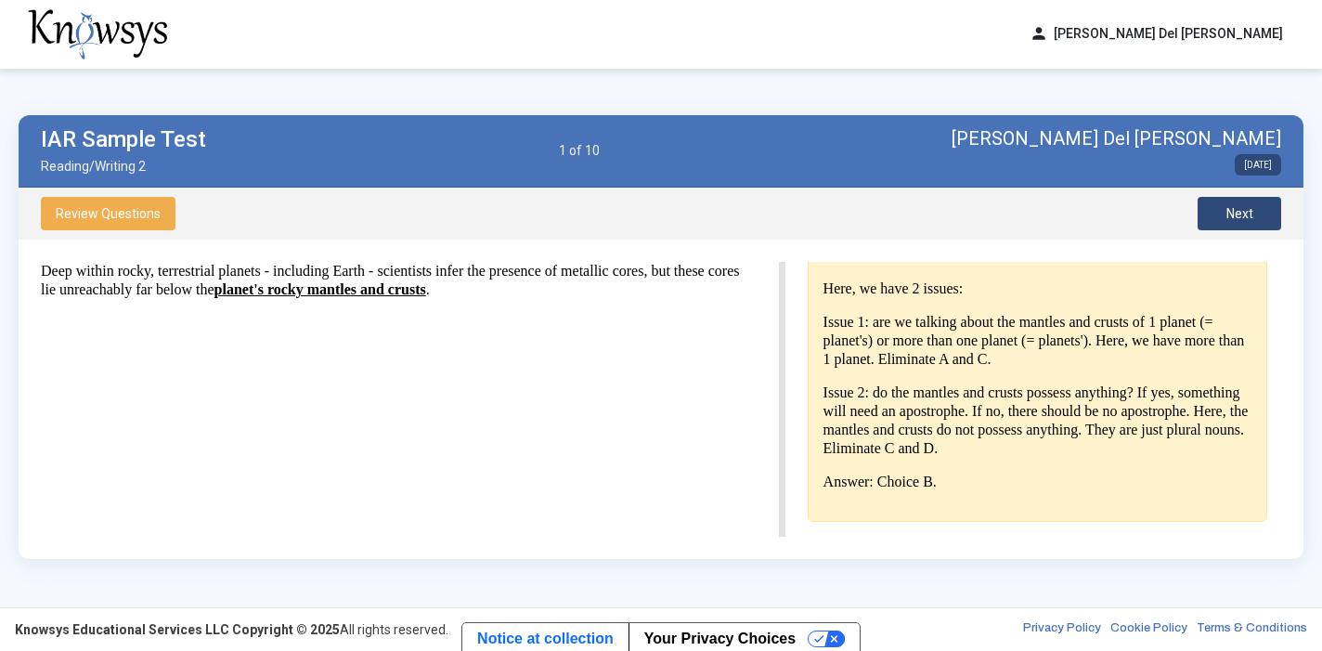
scroll to position [374, 0]
click at [1267, 203] on button "Next" at bounding box center [1240, 213] width 84 height 33
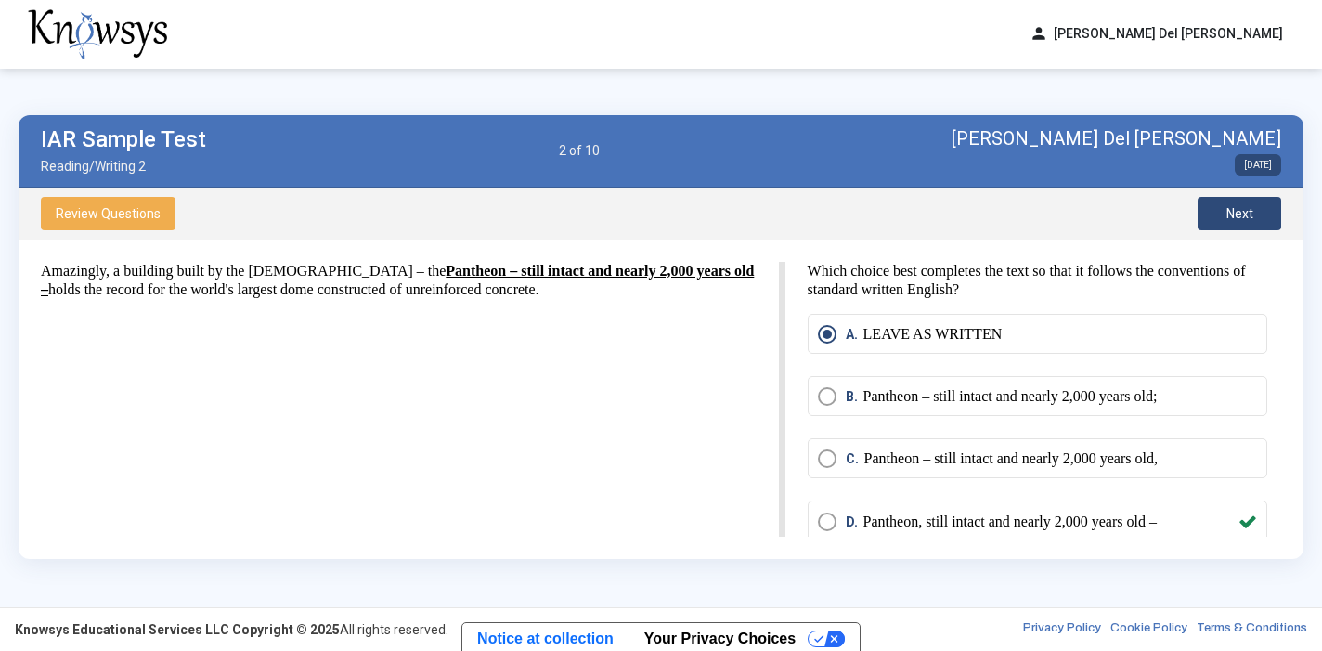
scroll to position [0, 0]
click at [562, 423] on div "Amazingly, a building built by the Romans – the Pantheon – still intact and nea…" at bounding box center [413, 399] width 745 height 275
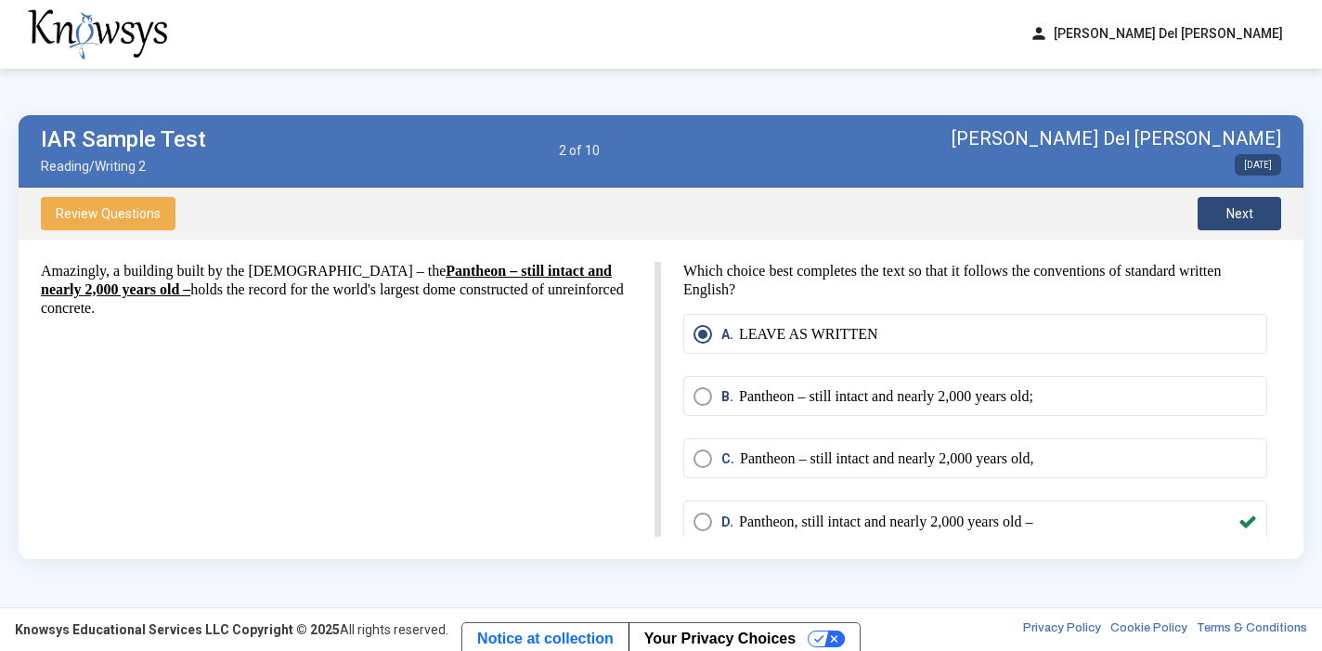
drag, startPoint x: 773, startPoint y: 462, endPoint x: 398, endPoint y: 548, distance: 383.8
click at [403, 549] on html "person Constanza Del Castillo Munoz dashboard Dashboard lock_reset Change Passw…" at bounding box center [661, 325] width 1322 height 651
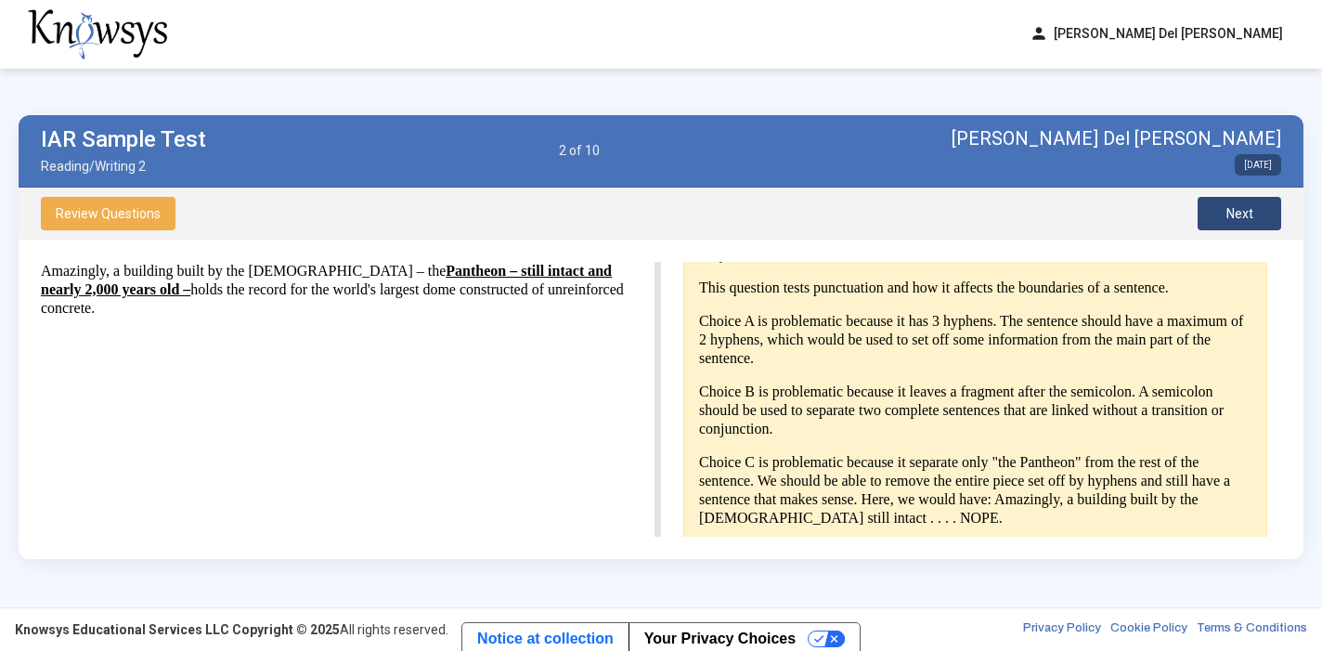
scroll to position [337, 0]
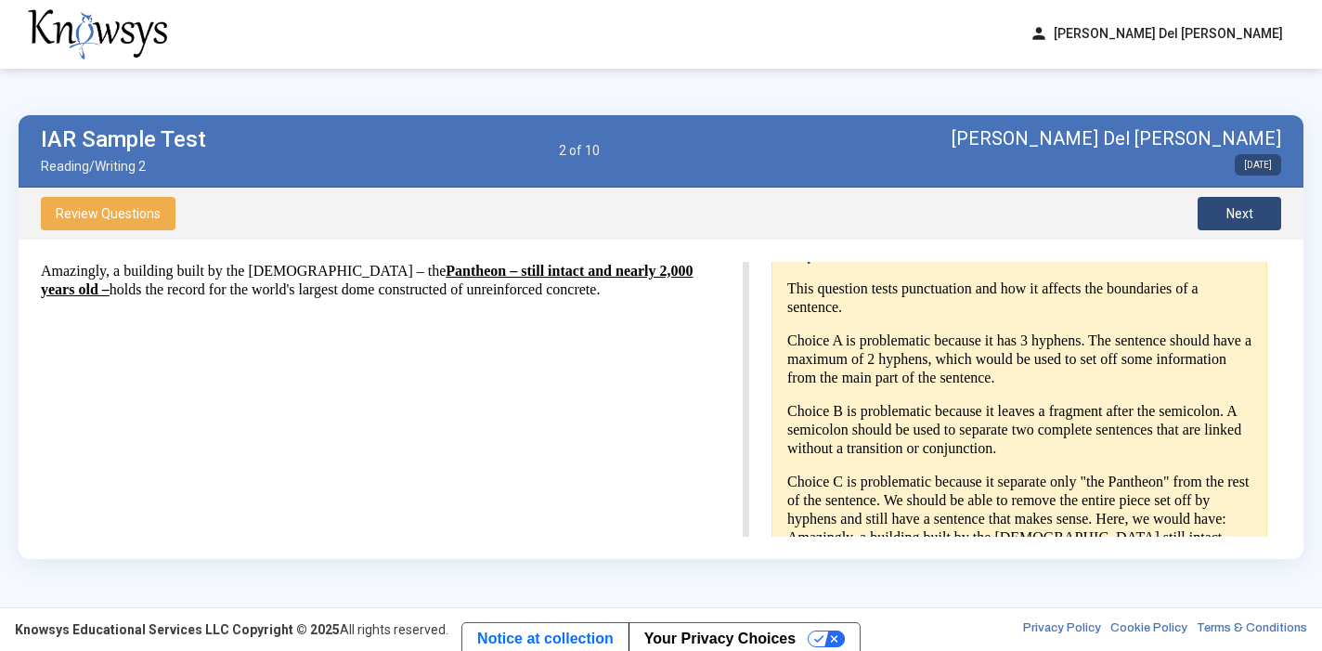
drag, startPoint x: 654, startPoint y: 364, endPoint x: 726, endPoint y: 373, distance: 73.0
click at [727, 373] on html "person Constanza Del Castillo Munoz dashboard Dashboard lock_reset Change Passw…" at bounding box center [661, 325] width 1322 height 651
click at [670, 380] on div "Amazingly, a building built by the Romans – the Pantheon – still intact and nea…" at bounding box center [393, 399] width 705 height 275
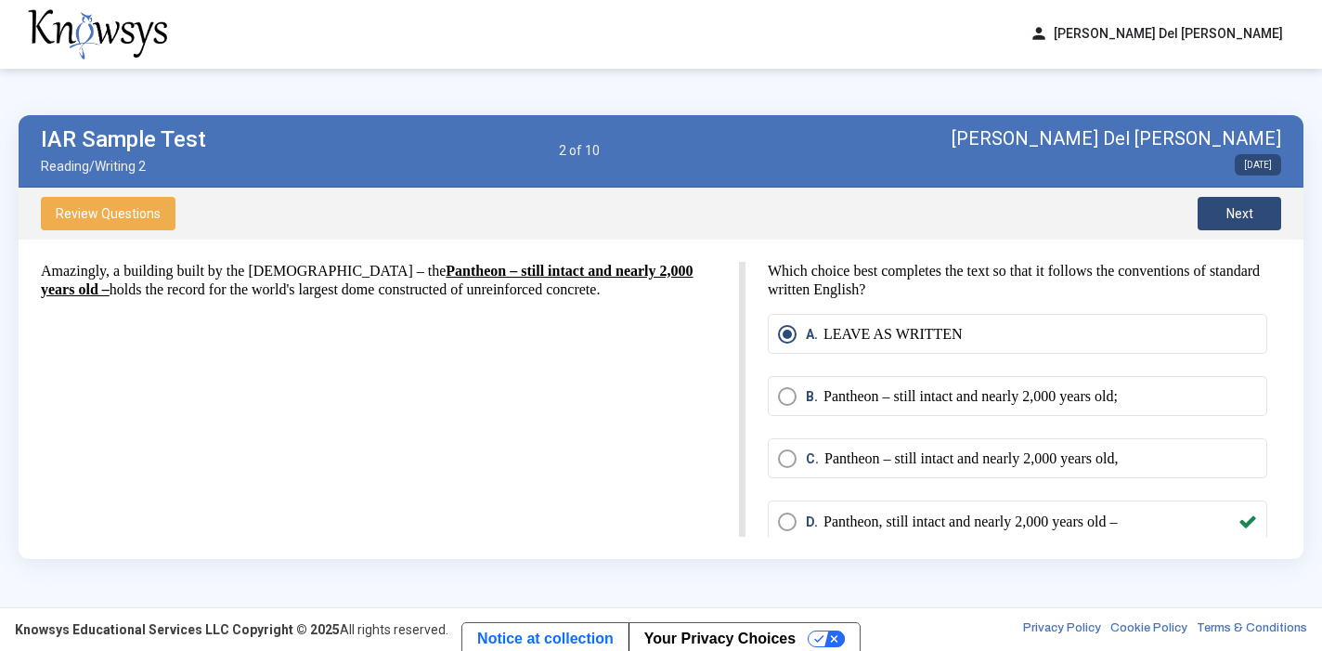
scroll to position [0, 0]
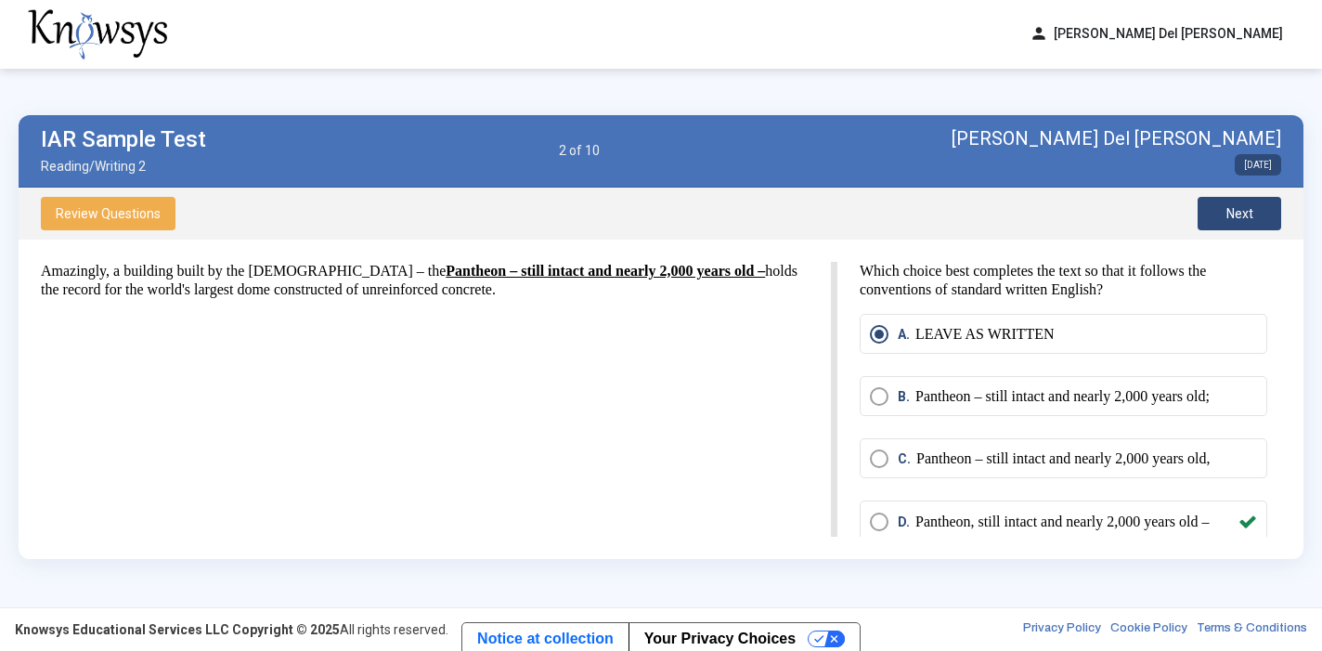
drag, startPoint x: 742, startPoint y: 396, endPoint x: 820, endPoint y: 391, distance: 78.2
click at [820, 391] on html "person Constanza Del Castillo Munoz dashboard Dashboard lock_reset Change Passw…" at bounding box center [661, 325] width 1322 height 651
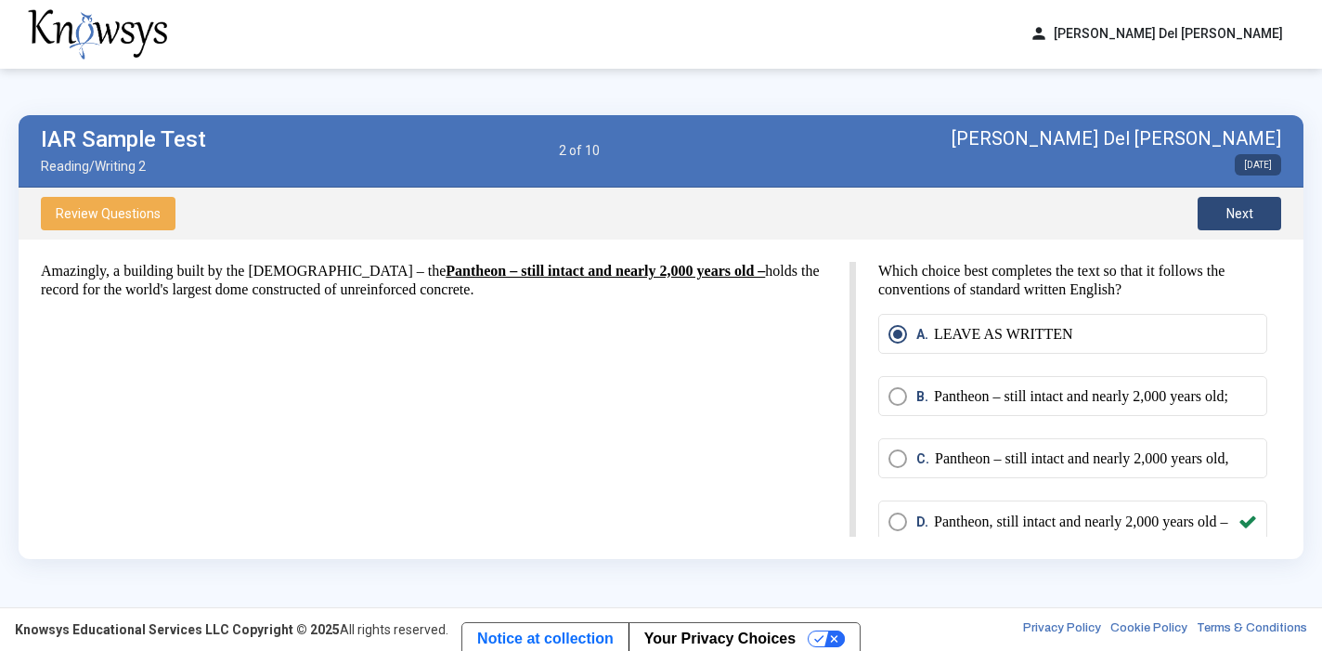
drag, startPoint x: 820, startPoint y: 391, endPoint x: 838, endPoint y: 392, distance: 17.7
click at [838, 392] on html "person Constanza Del Castillo Munoz dashboard Dashboard lock_reset Change Passw…" at bounding box center [661, 325] width 1322 height 651
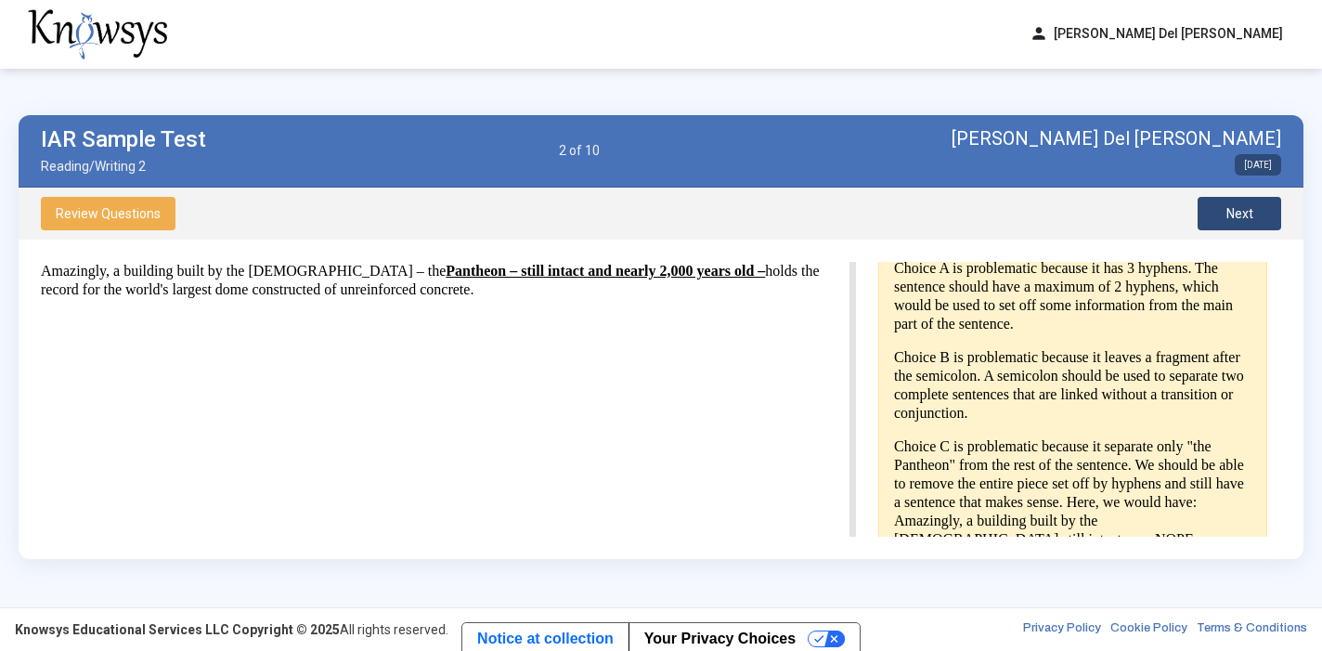
scroll to position [404, 0]
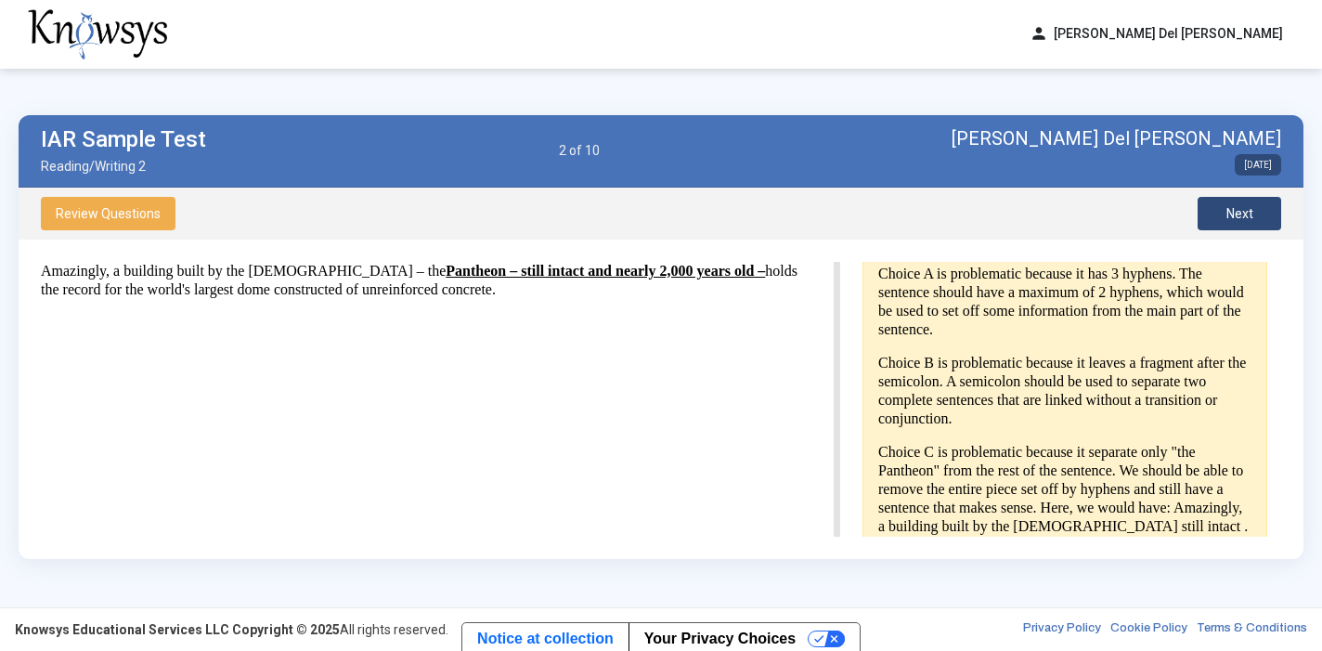
drag, startPoint x: 852, startPoint y: 378, endPoint x: 822, endPoint y: 373, distance: 31.0
click at [822, 373] on html "person Constanza Del Castillo Munoz dashboard Dashboard lock_reset Change Passw…" at bounding box center [661, 325] width 1322 height 651
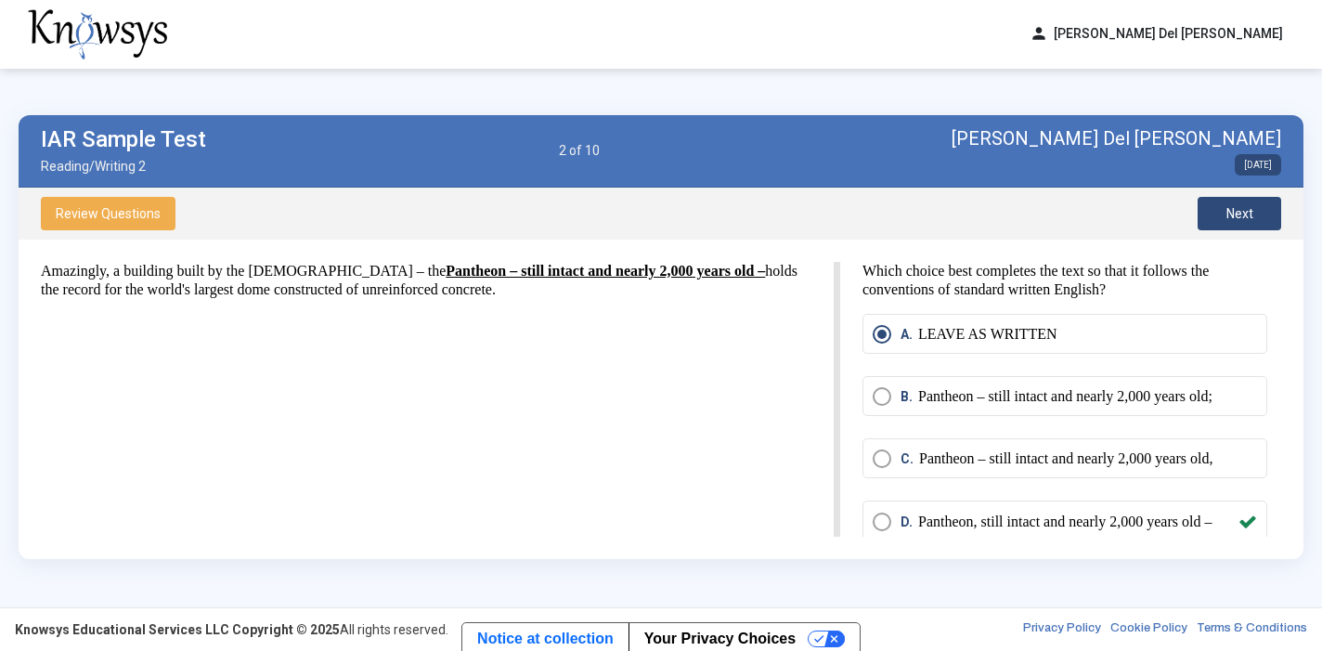
scroll to position [0, 0]
click at [1257, 214] on button "Next" at bounding box center [1240, 213] width 84 height 33
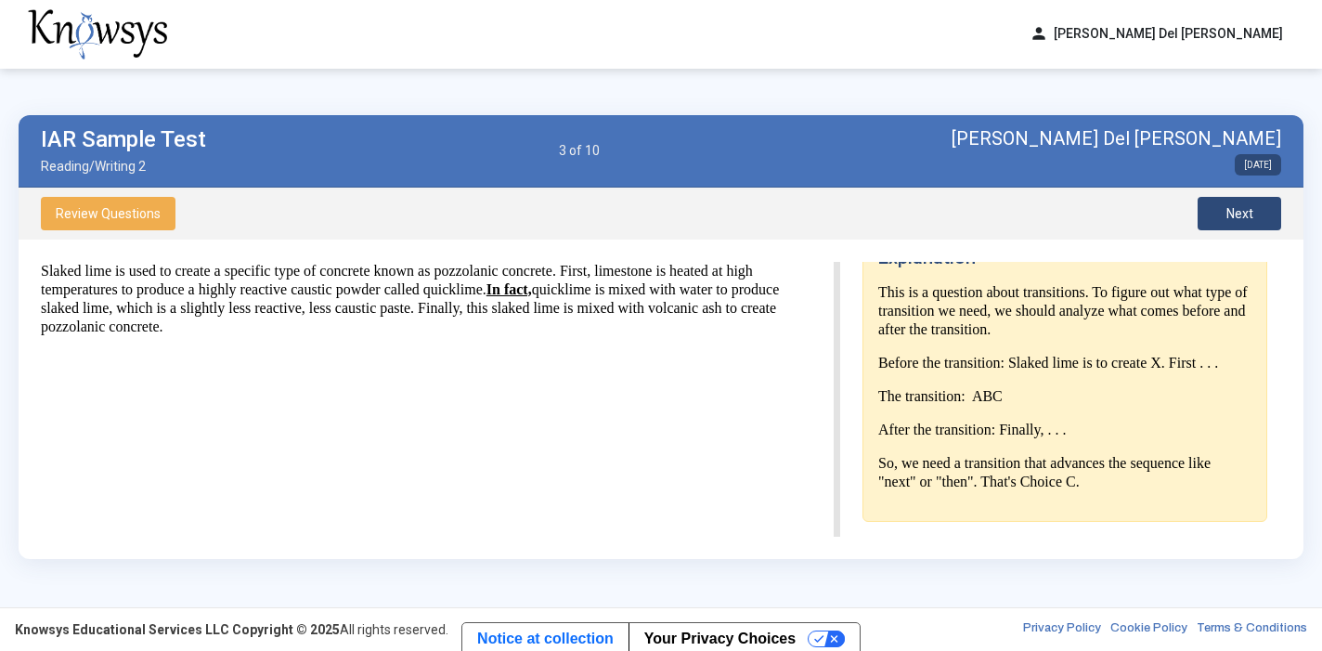
scroll to position [331, 0]
click at [1273, 212] on button "Next" at bounding box center [1240, 213] width 84 height 33
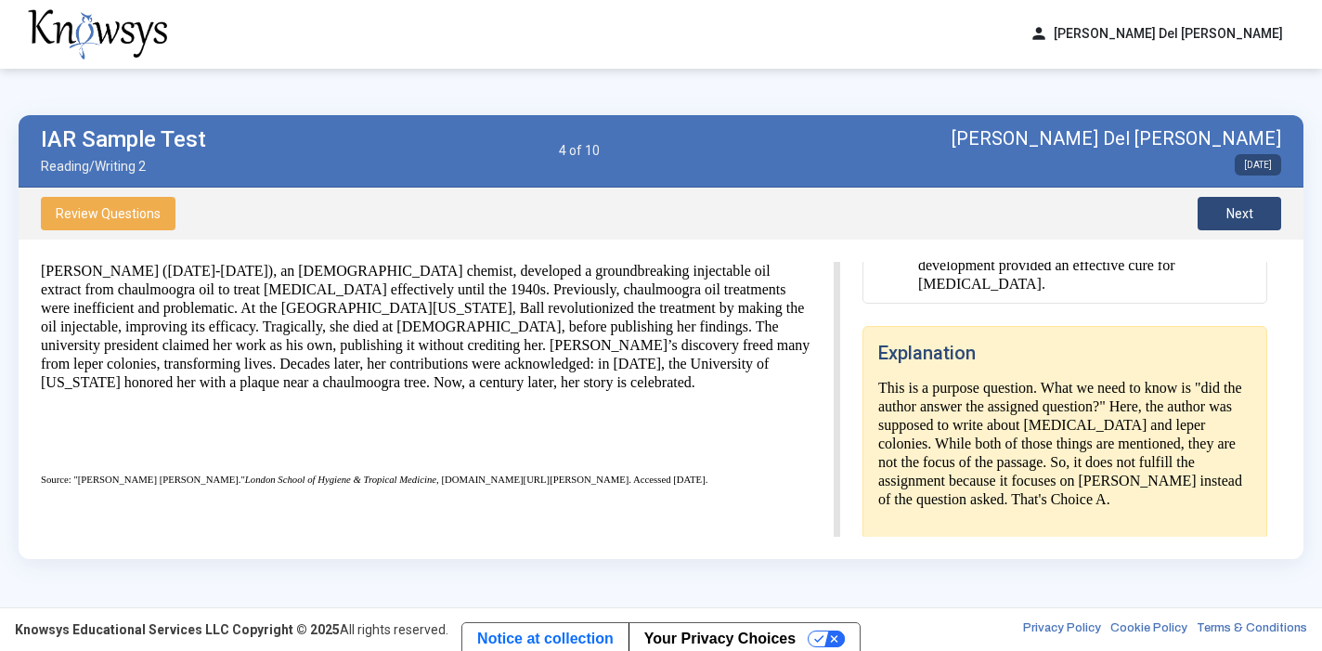
scroll to position [362, 0]
click at [1252, 215] on span "Next" at bounding box center [1240, 213] width 27 height 15
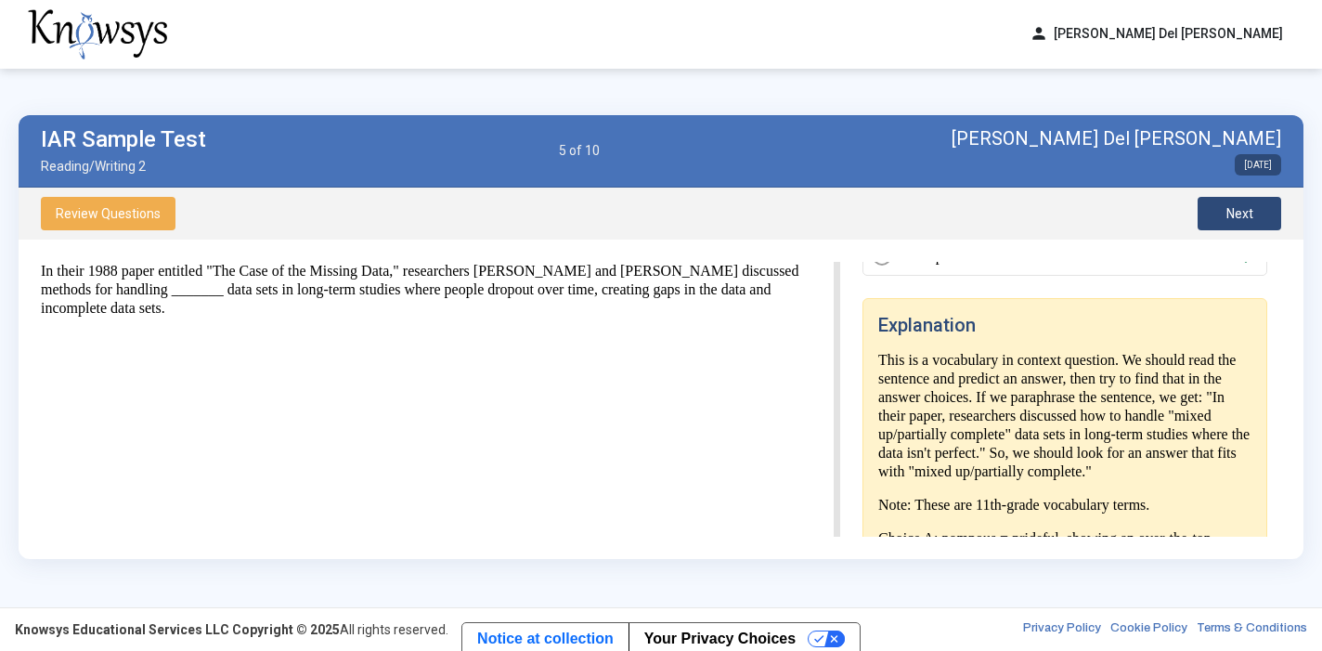
scroll to position [276, 0]
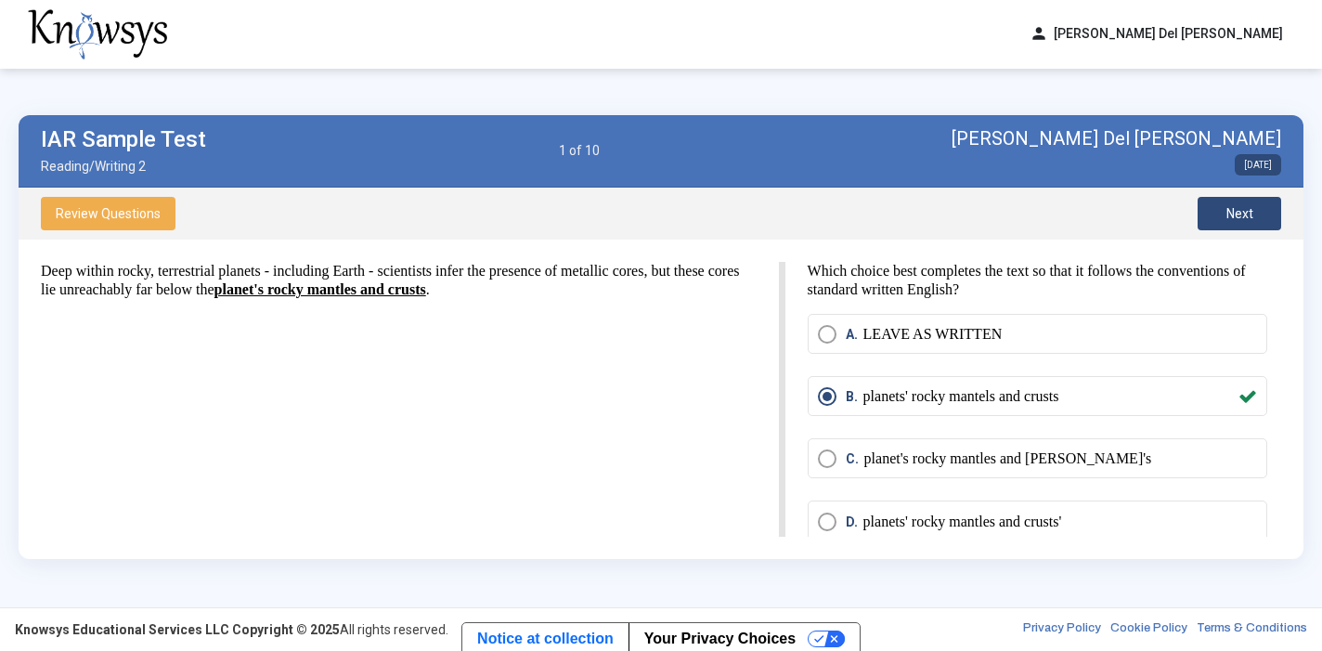
click at [112, 214] on span "Review Questions" at bounding box center [108, 213] width 105 height 15
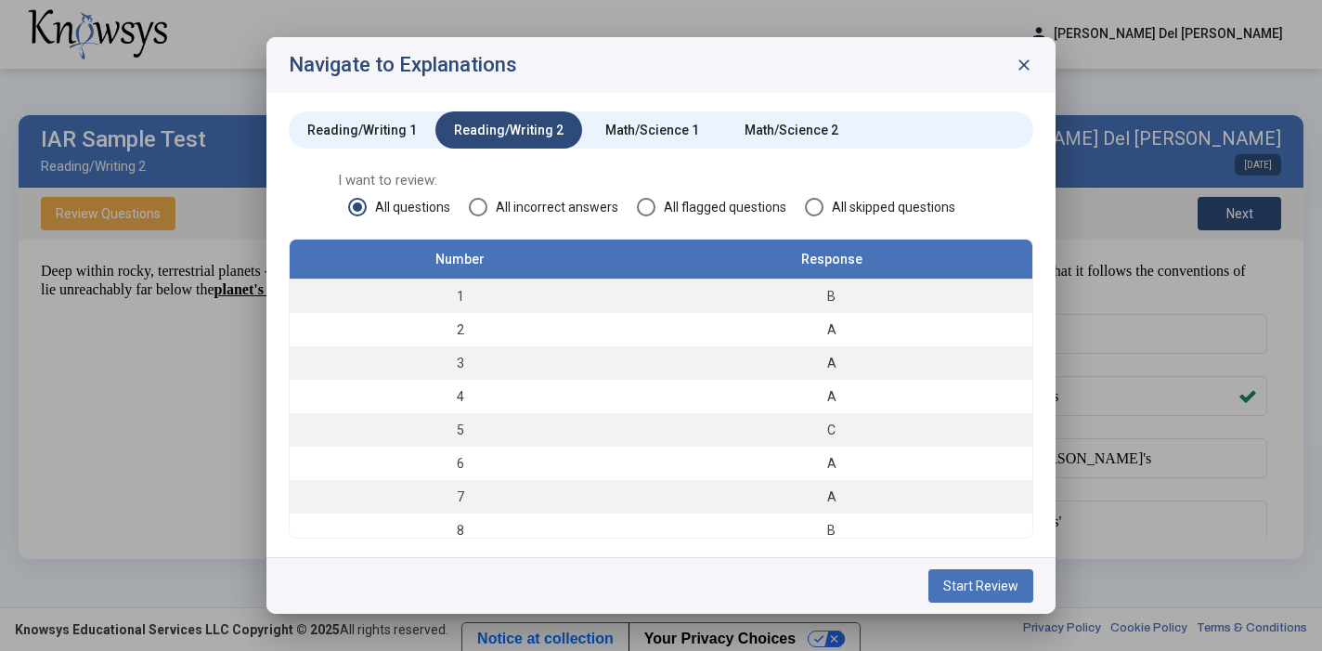
click at [363, 127] on div "Reading/Writing 1" at bounding box center [362, 130] width 110 height 19
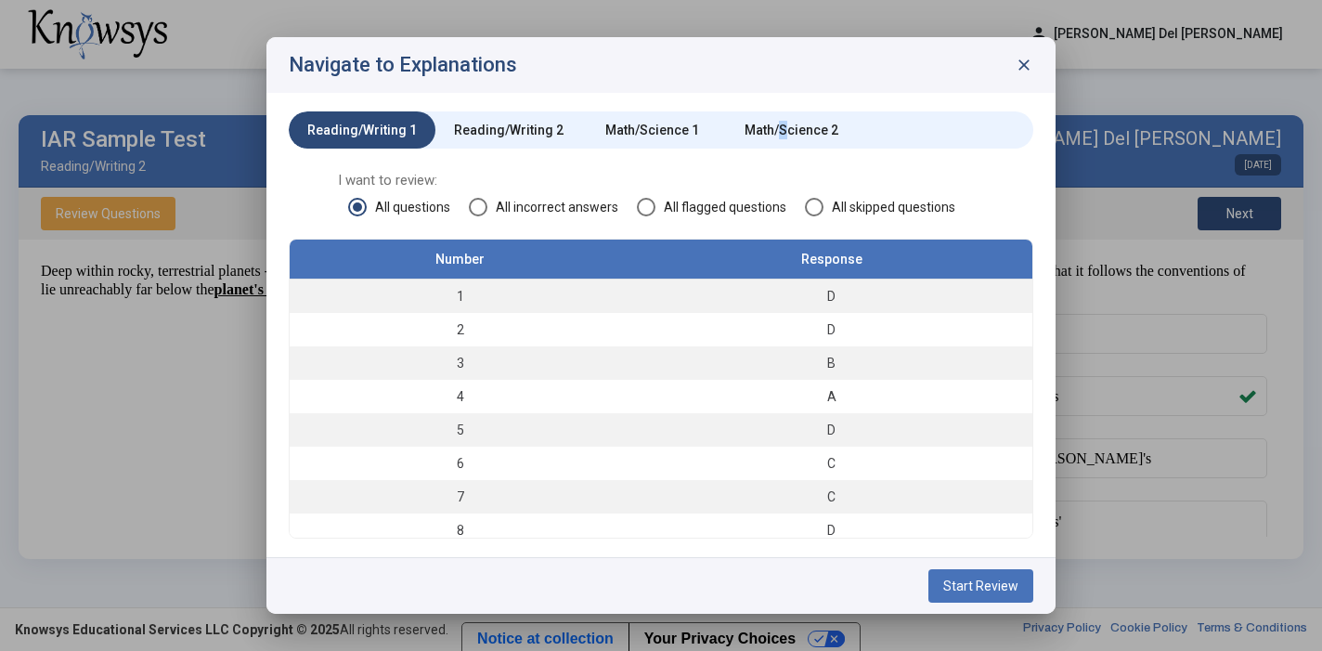
click at [774, 123] on div "Math/Science 2" at bounding box center [792, 130] width 94 height 19
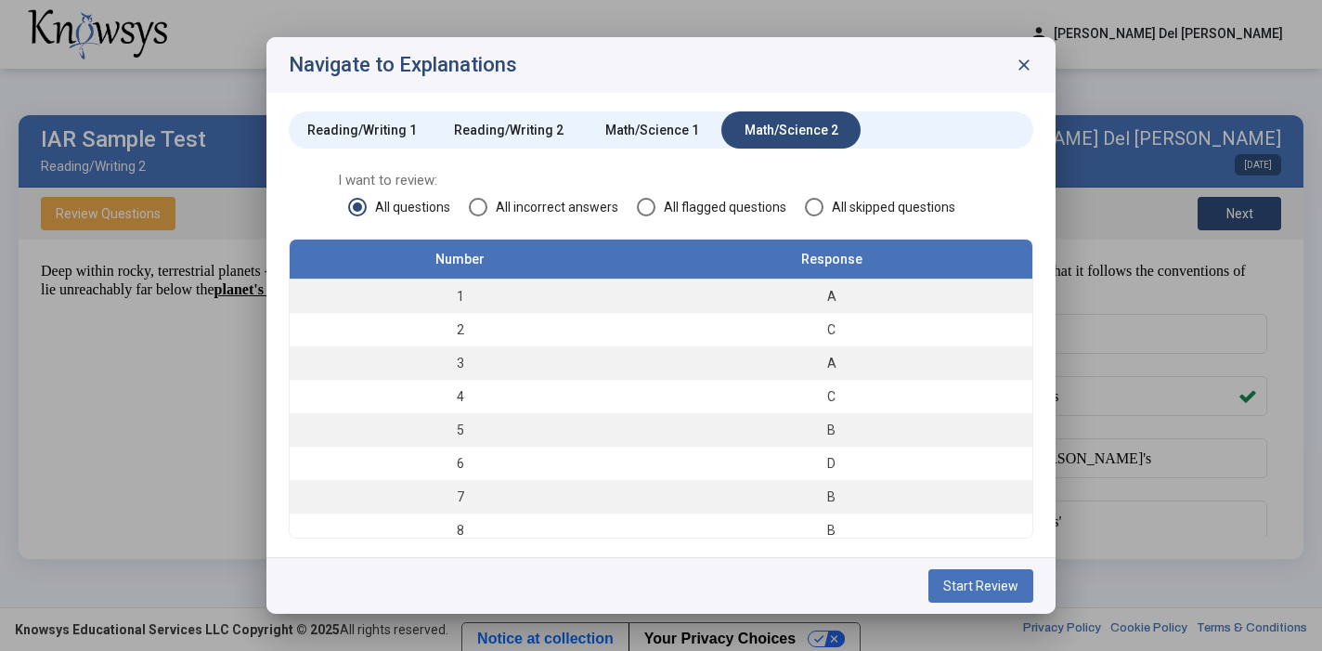
click at [587, 204] on span "All incorrect answers" at bounding box center [552, 207] width 131 height 19
click at [979, 583] on span "Start Review" at bounding box center [980, 585] width 75 height 15
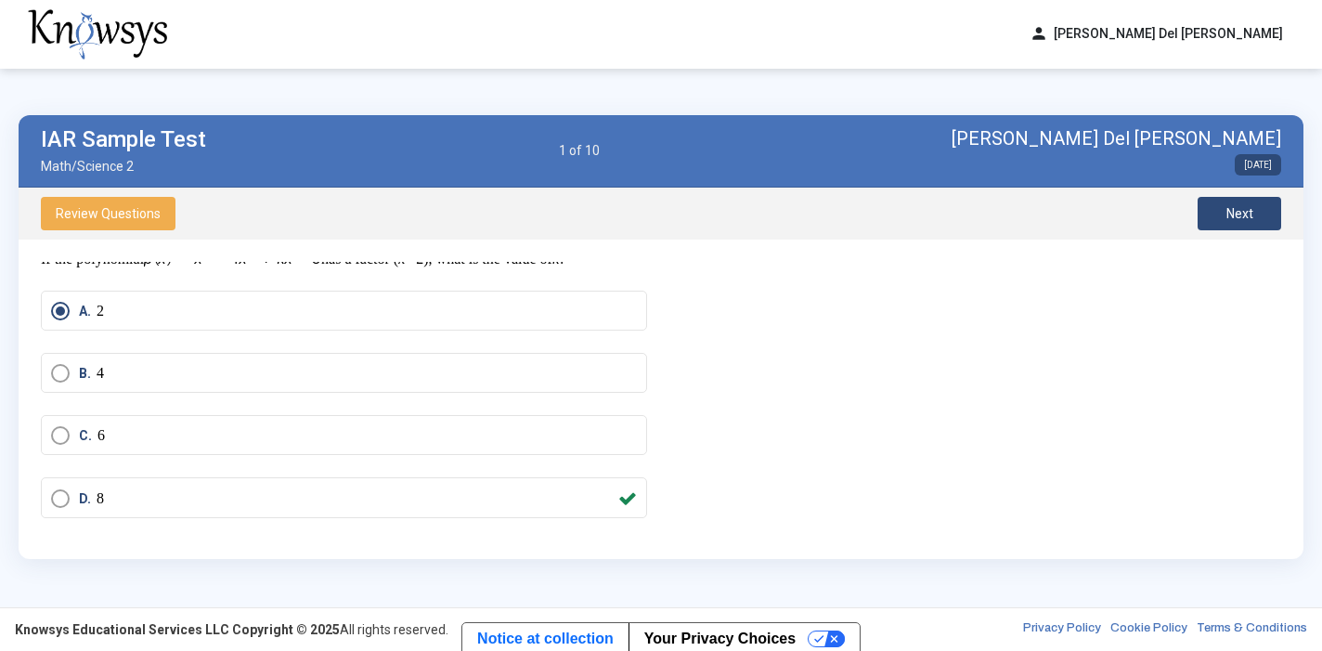
scroll to position [84, 0]
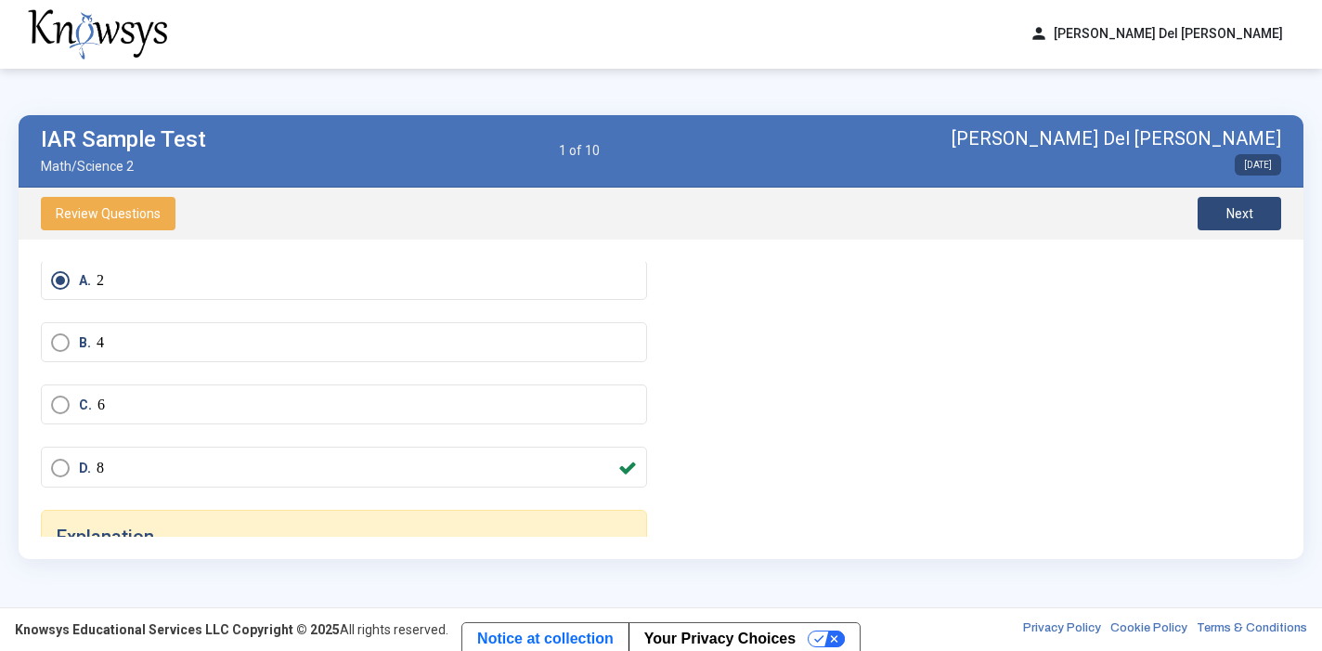
click at [145, 484] on mat-radio-button "D. 8" at bounding box center [344, 467] width 606 height 40
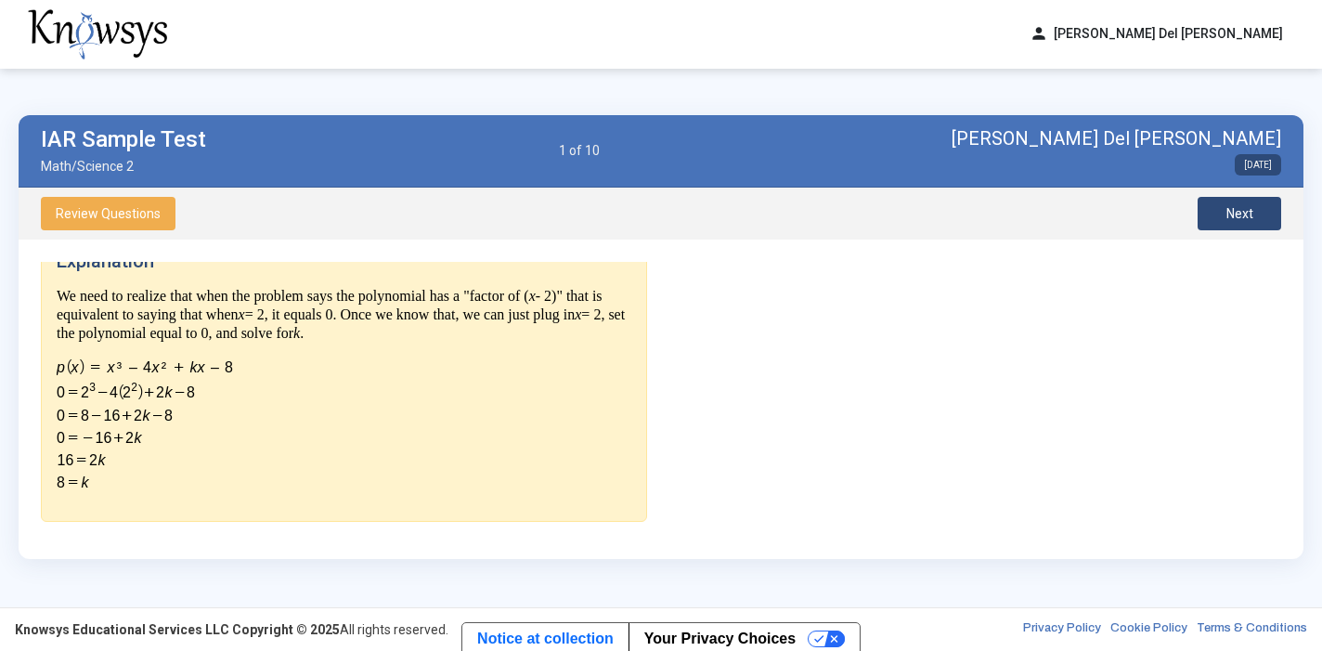
scroll to position [360, 0]
click at [103, 214] on span "Review Questions" at bounding box center [108, 213] width 105 height 15
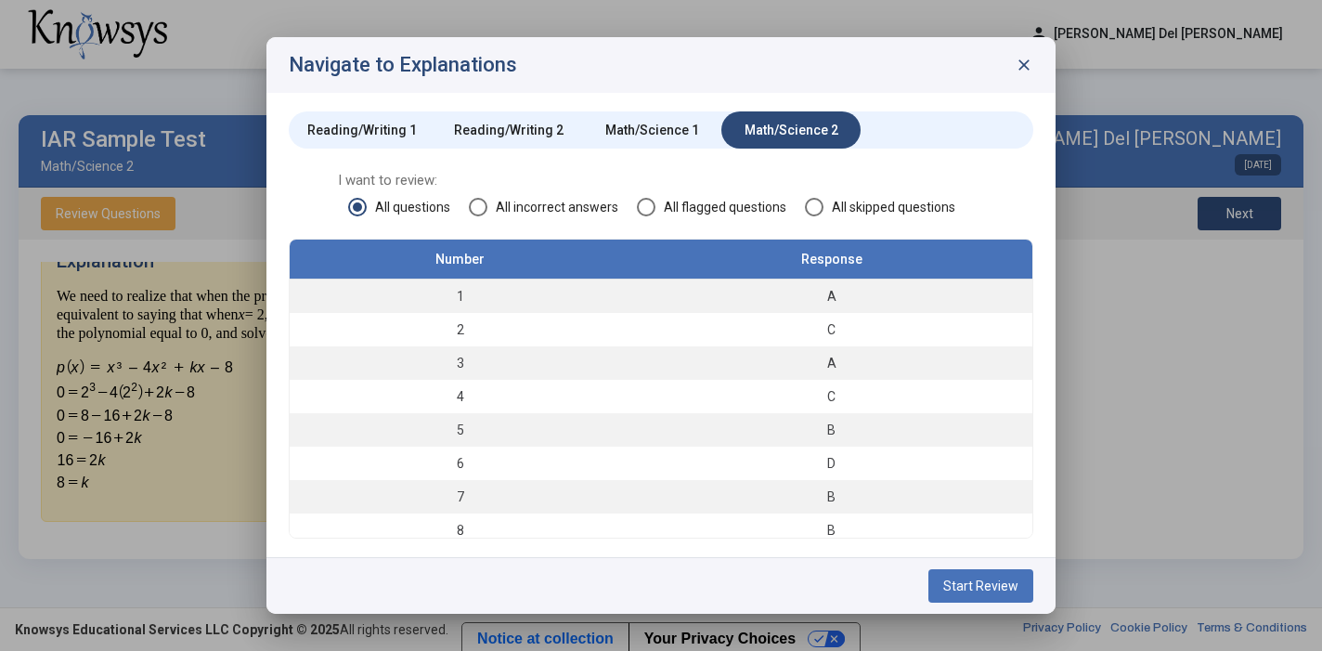
click at [589, 206] on span "All incorrect answers" at bounding box center [552, 207] width 131 height 19
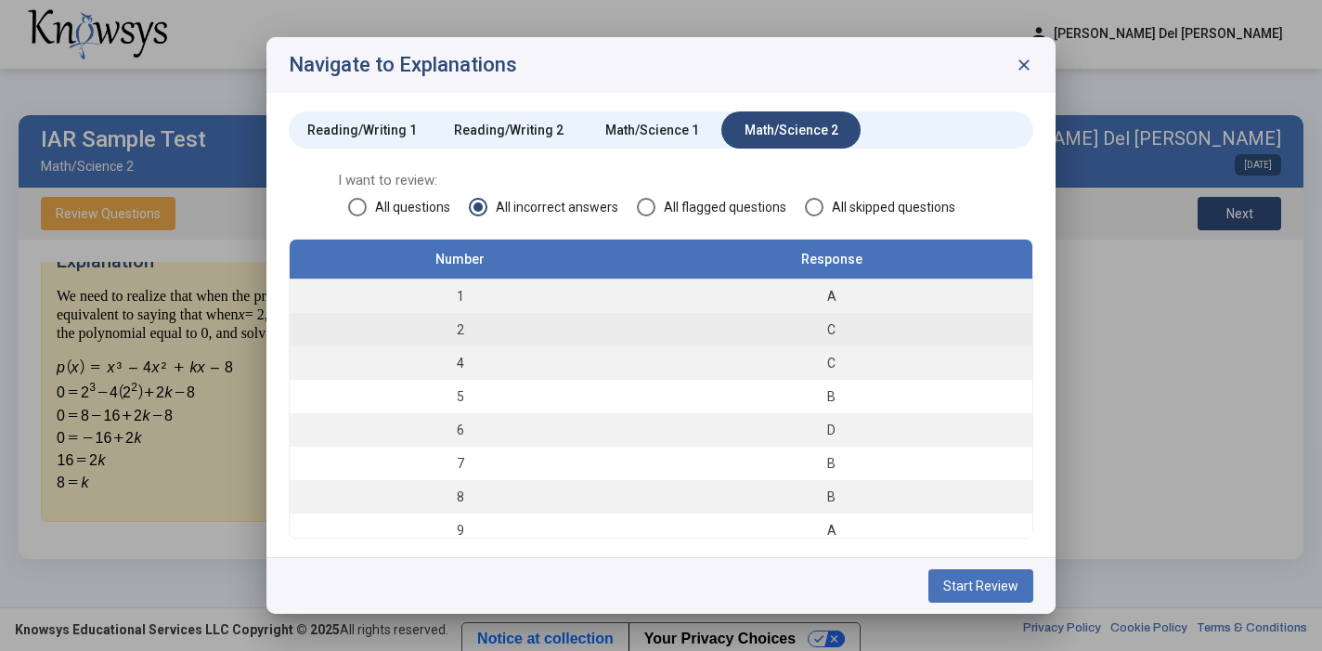
click at [468, 334] on td "2" at bounding box center [460, 329] width 341 height 33
click at [758, 330] on div "C" at bounding box center [831, 329] width 383 height 19
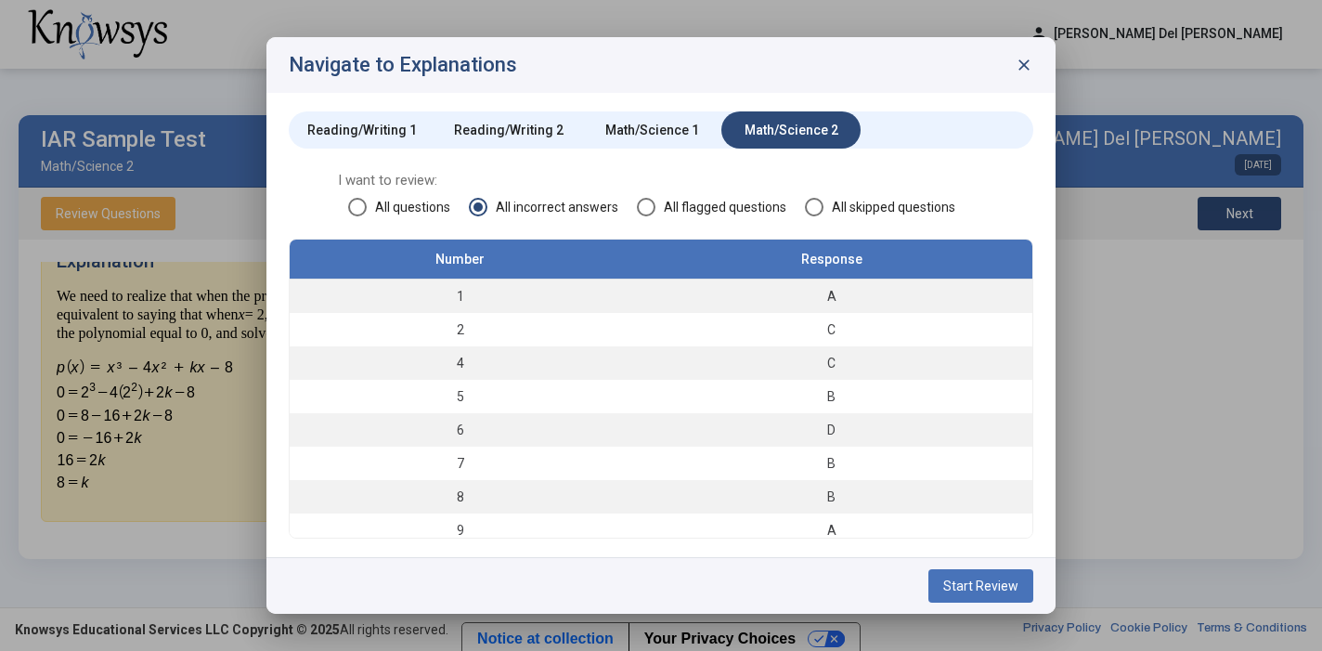
click at [990, 591] on span "Start Review" at bounding box center [980, 585] width 75 height 15
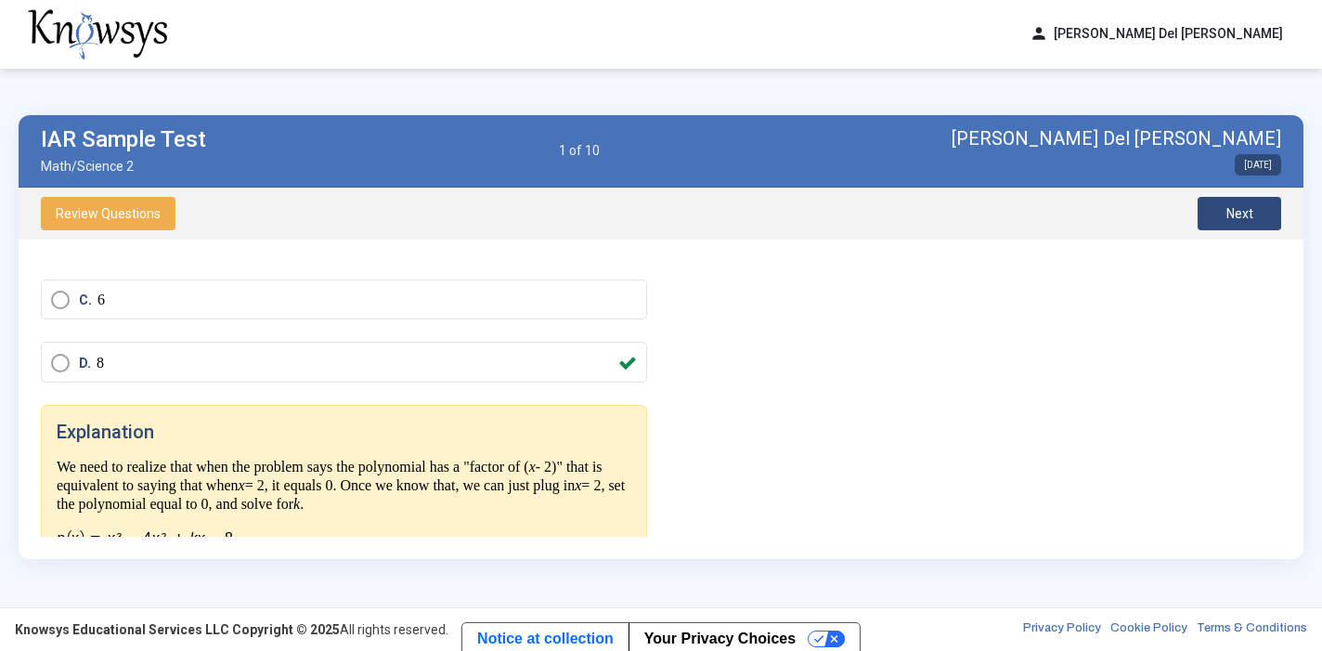
scroll to position [210, 0]
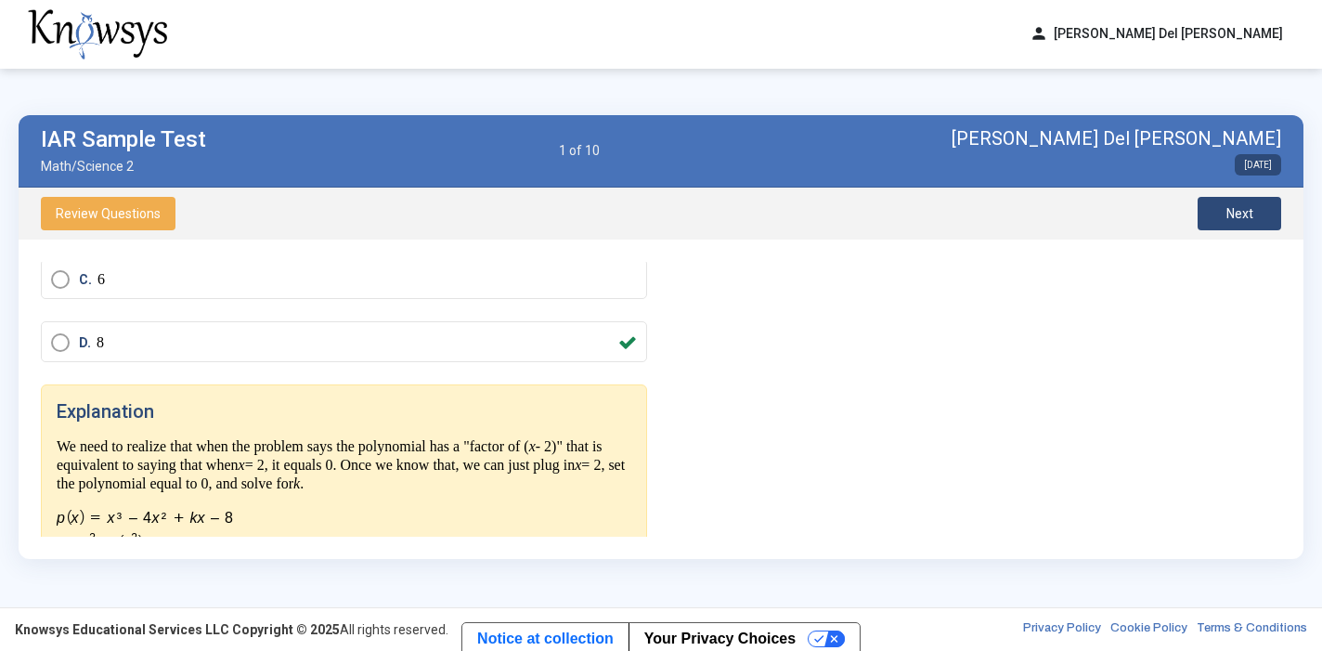
click at [1236, 214] on span "Next" at bounding box center [1240, 213] width 27 height 15
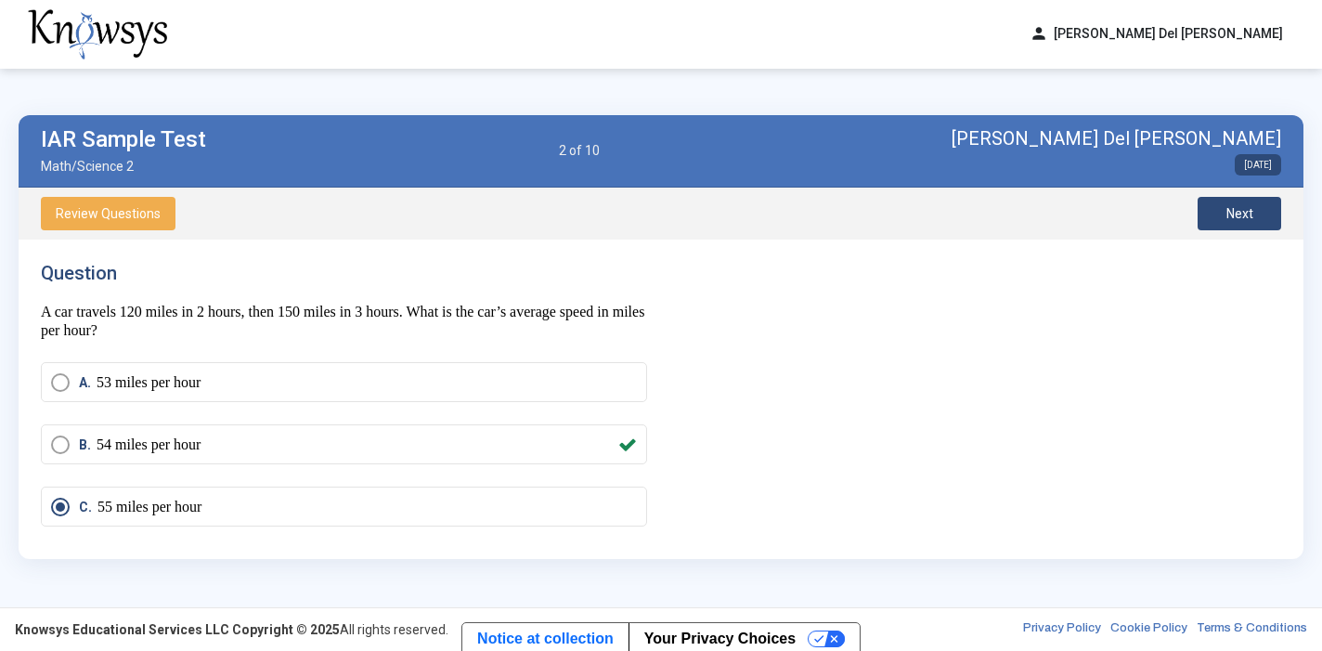
scroll to position [0, 0]
click at [92, 212] on span "Review Questions" at bounding box center [108, 213] width 105 height 15
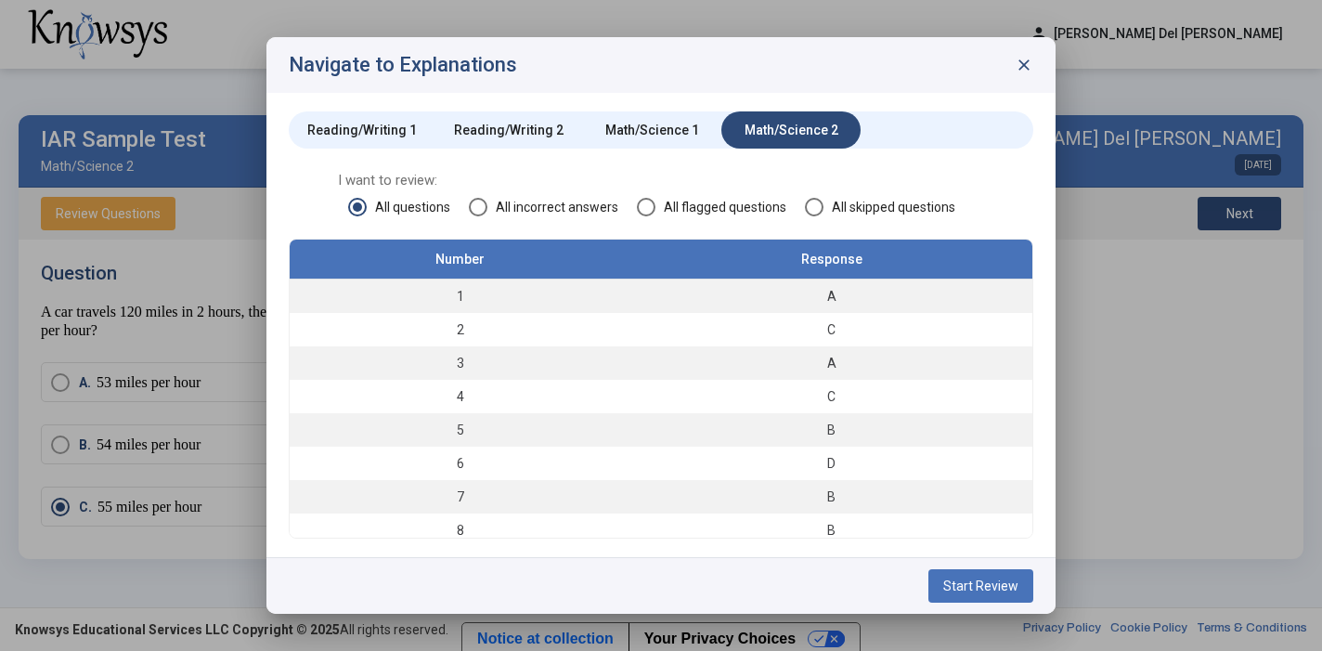
click at [551, 202] on span "All incorrect answers" at bounding box center [552, 207] width 131 height 19
click at [469, 371] on td "4" at bounding box center [460, 362] width 341 height 33
click at [1004, 591] on span "Start Review" at bounding box center [980, 585] width 75 height 15
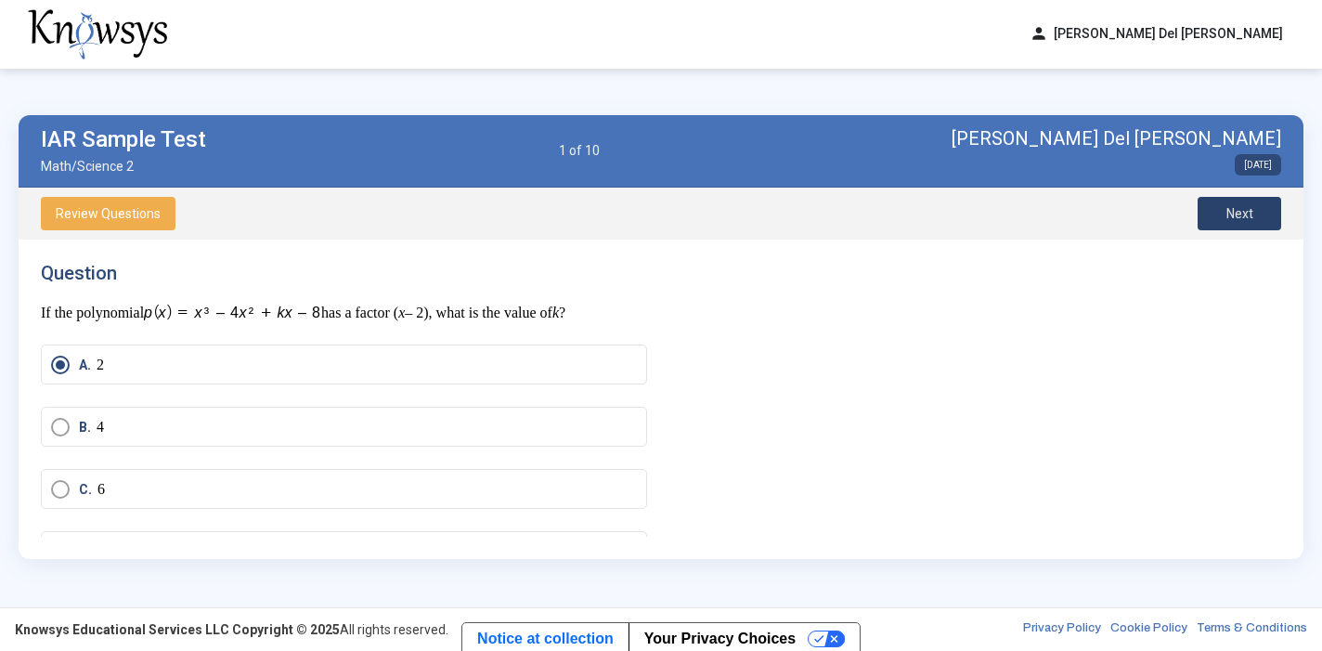
click at [1229, 216] on span "Next" at bounding box center [1240, 213] width 27 height 15
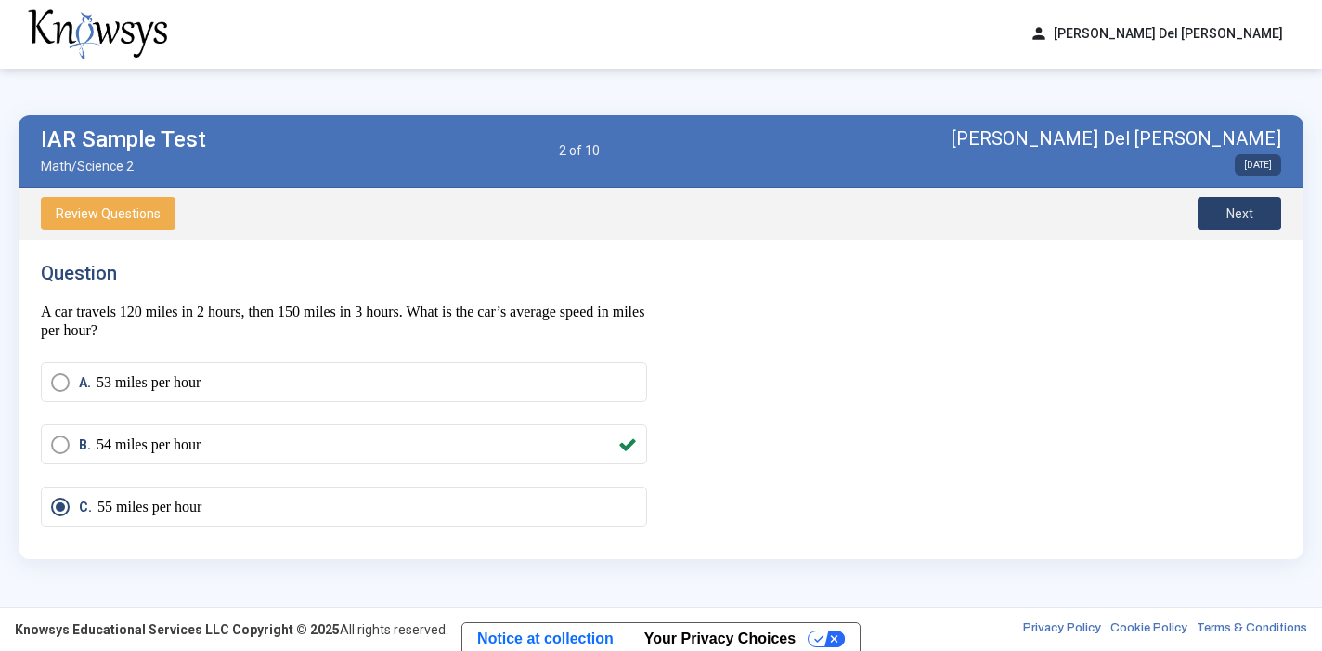
click at [1231, 221] on button "Next" at bounding box center [1240, 213] width 84 height 33
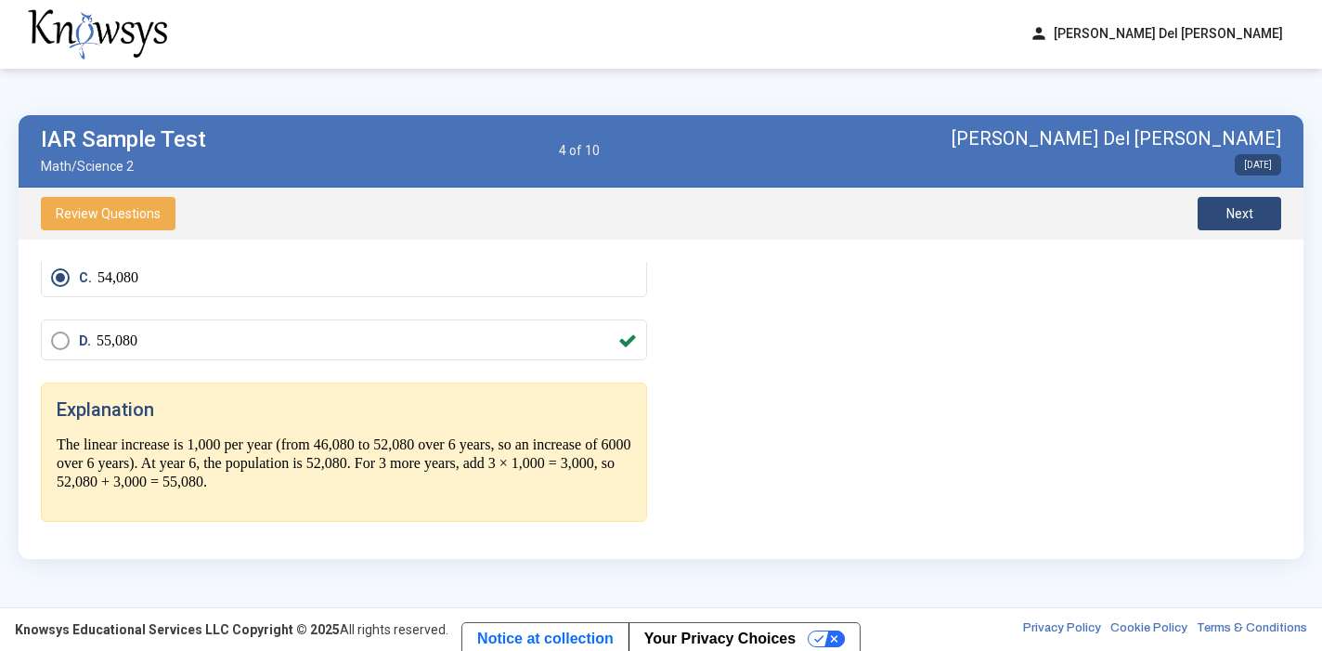
scroll to position [705, 0]
click at [1212, 212] on button "Next" at bounding box center [1240, 213] width 84 height 33
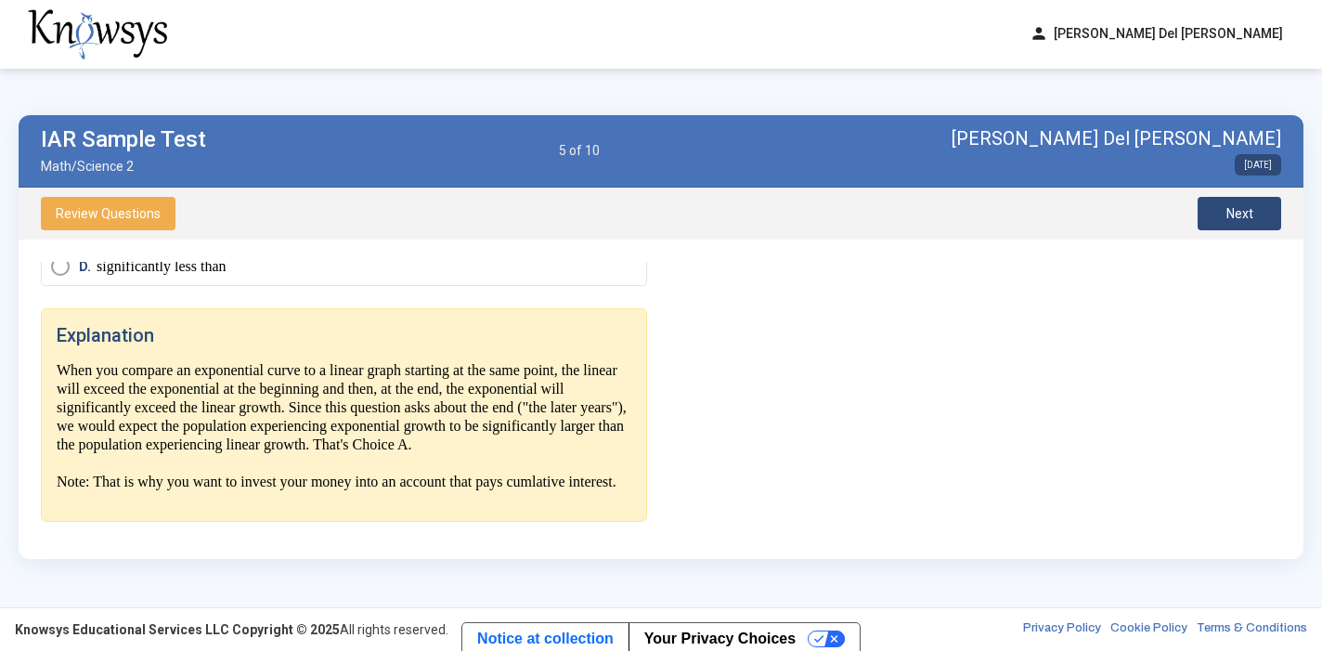
scroll to position [835, 0]
click at [1256, 215] on button "Next" at bounding box center [1240, 213] width 84 height 33
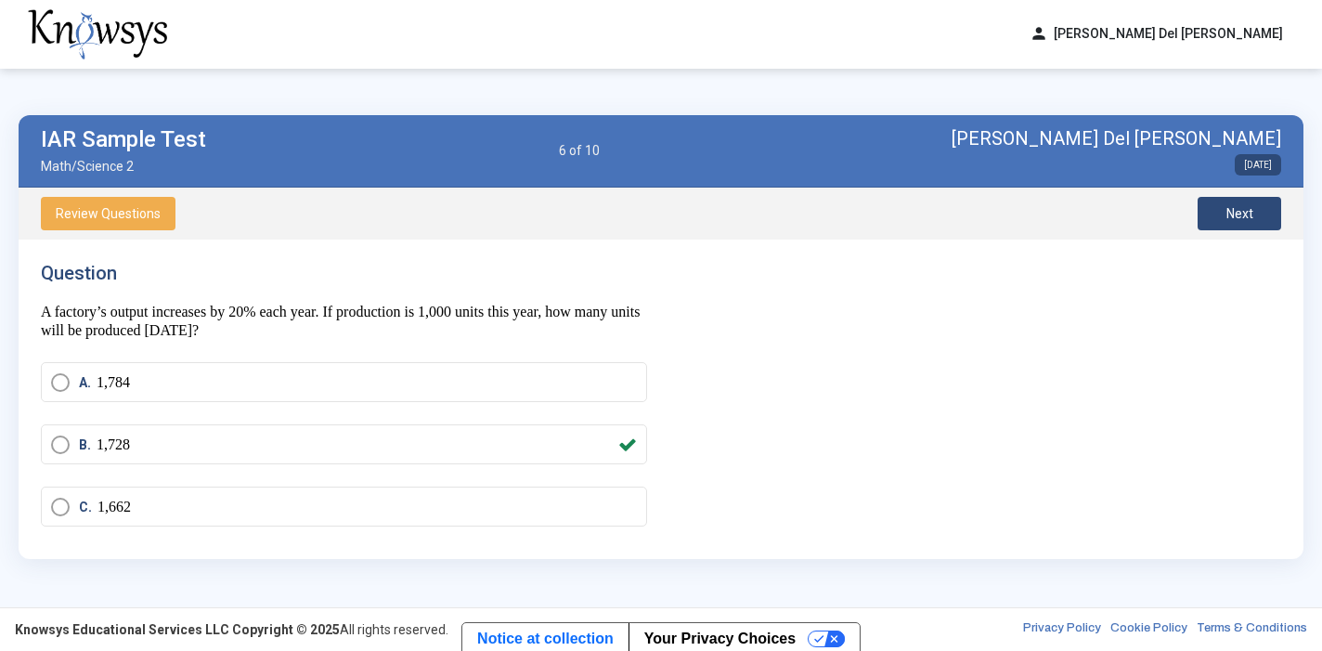
scroll to position [0, 0]
click at [1221, 209] on button "Next" at bounding box center [1240, 213] width 84 height 33
click at [105, 221] on button "Review Questions" at bounding box center [108, 213] width 135 height 33
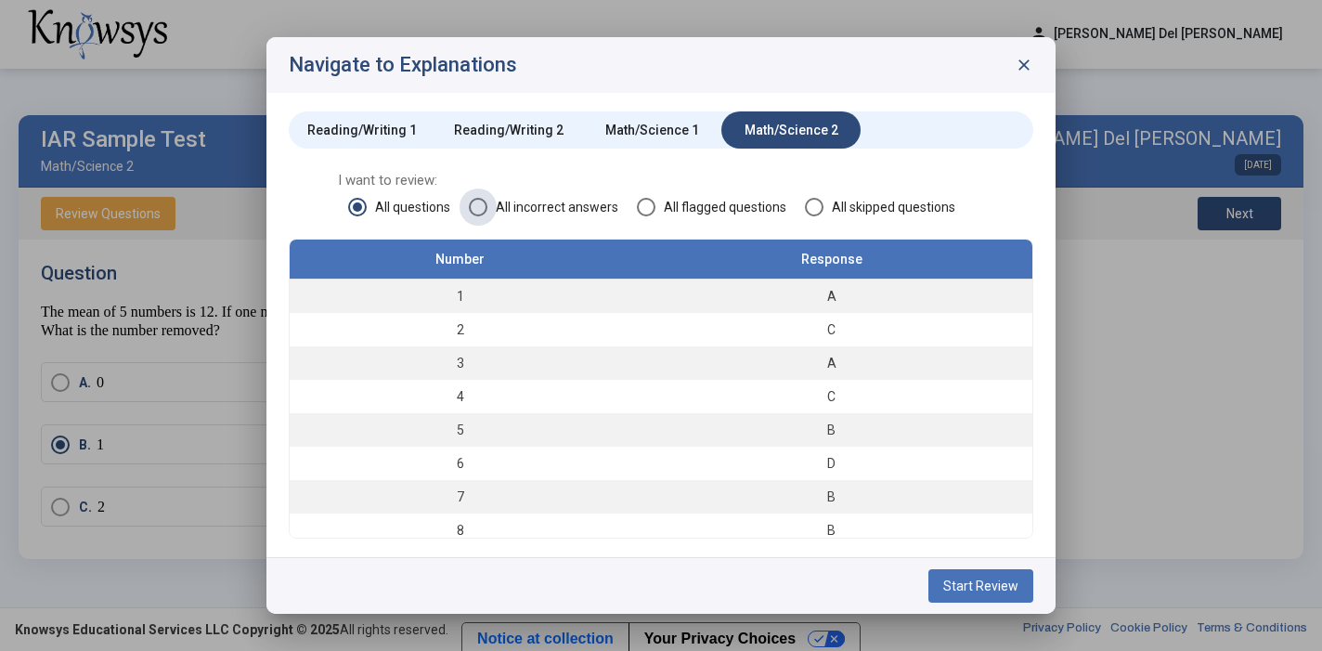
click at [525, 201] on span "All incorrect answers" at bounding box center [552, 207] width 131 height 19
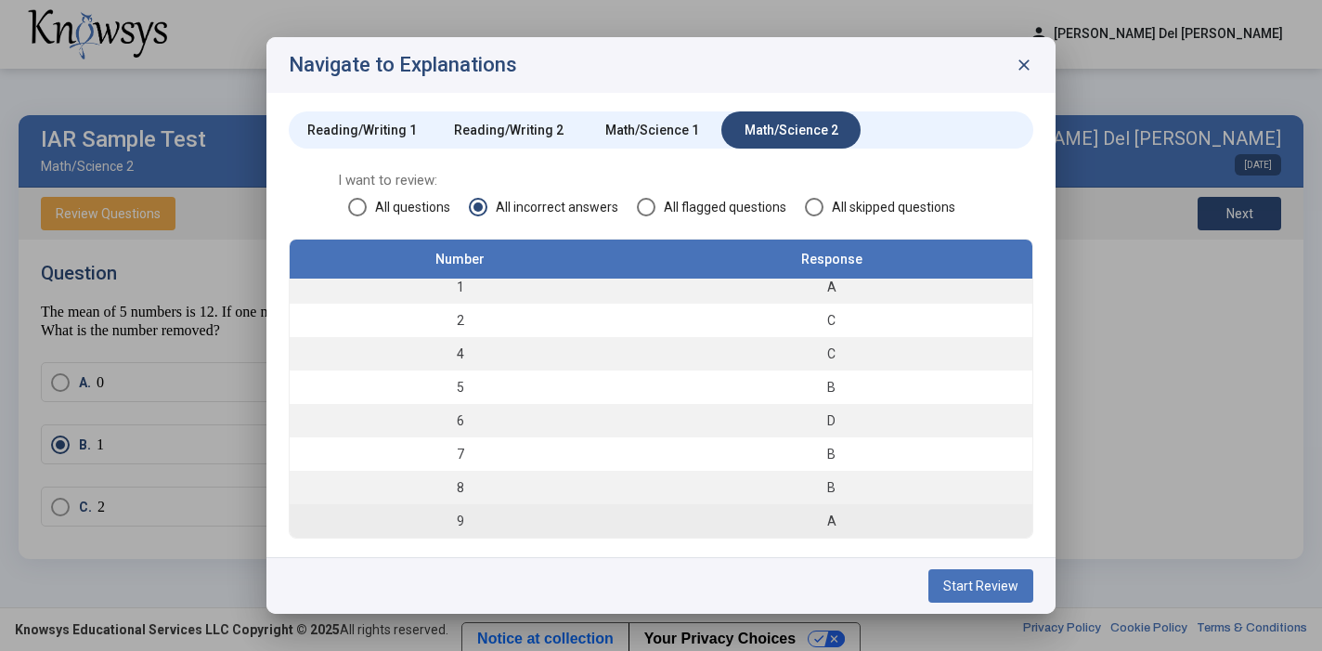
scroll to position [9, 0]
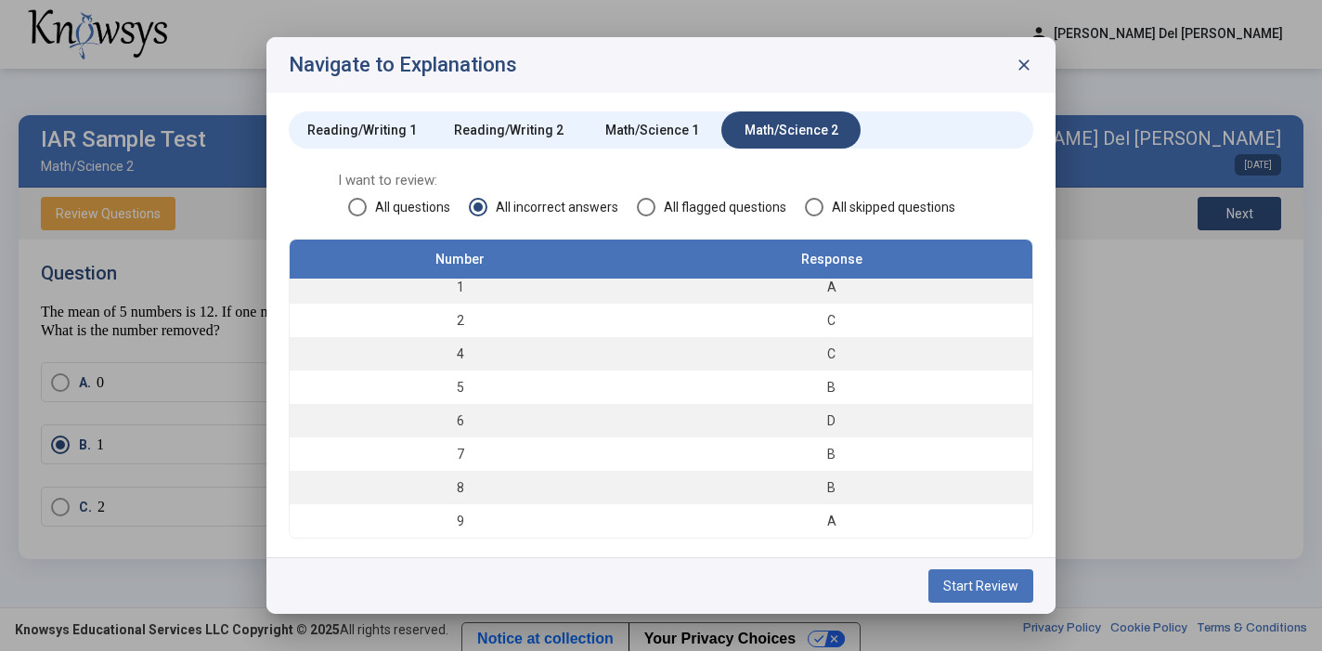
click at [1027, 65] on span "close" at bounding box center [1024, 65] width 19 height 19
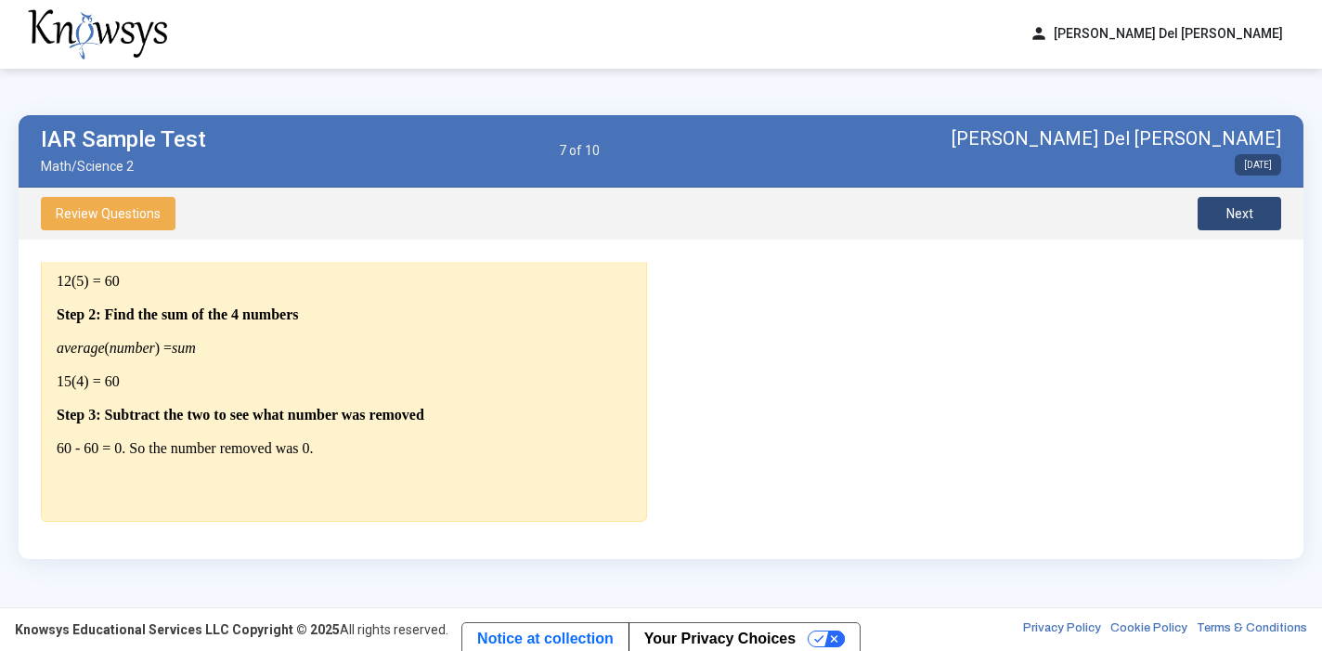
scroll to position [657, 0]
click at [1228, 214] on span "Next" at bounding box center [1240, 213] width 27 height 15
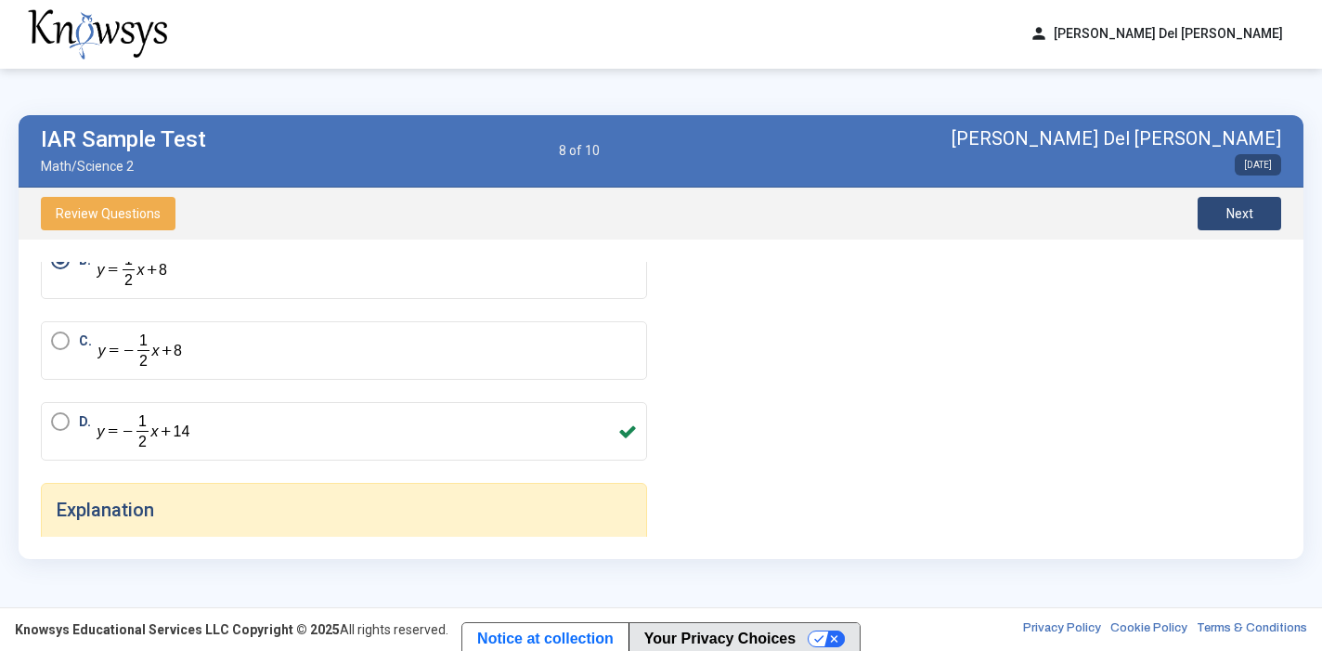
scroll to position [167, 0]
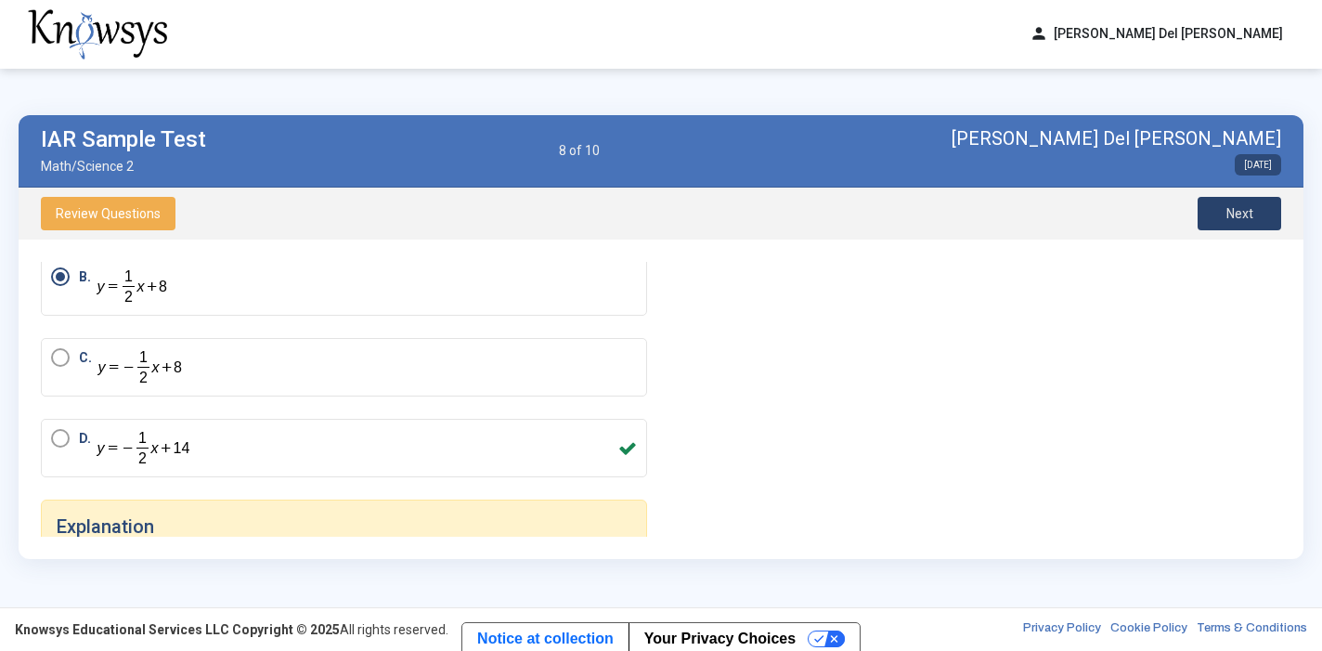
click at [1242, 206] on span "Next" at bounding box center [1240, 213] width 27 height 15
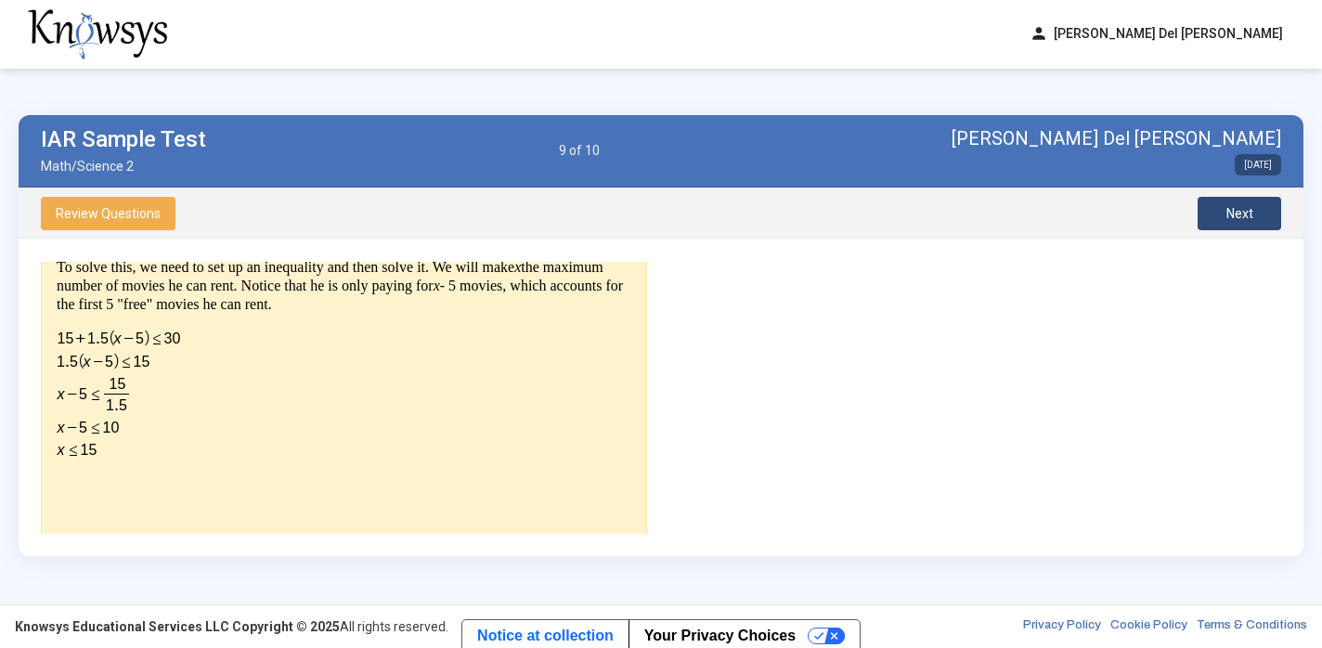
scroll to position [431, 0]
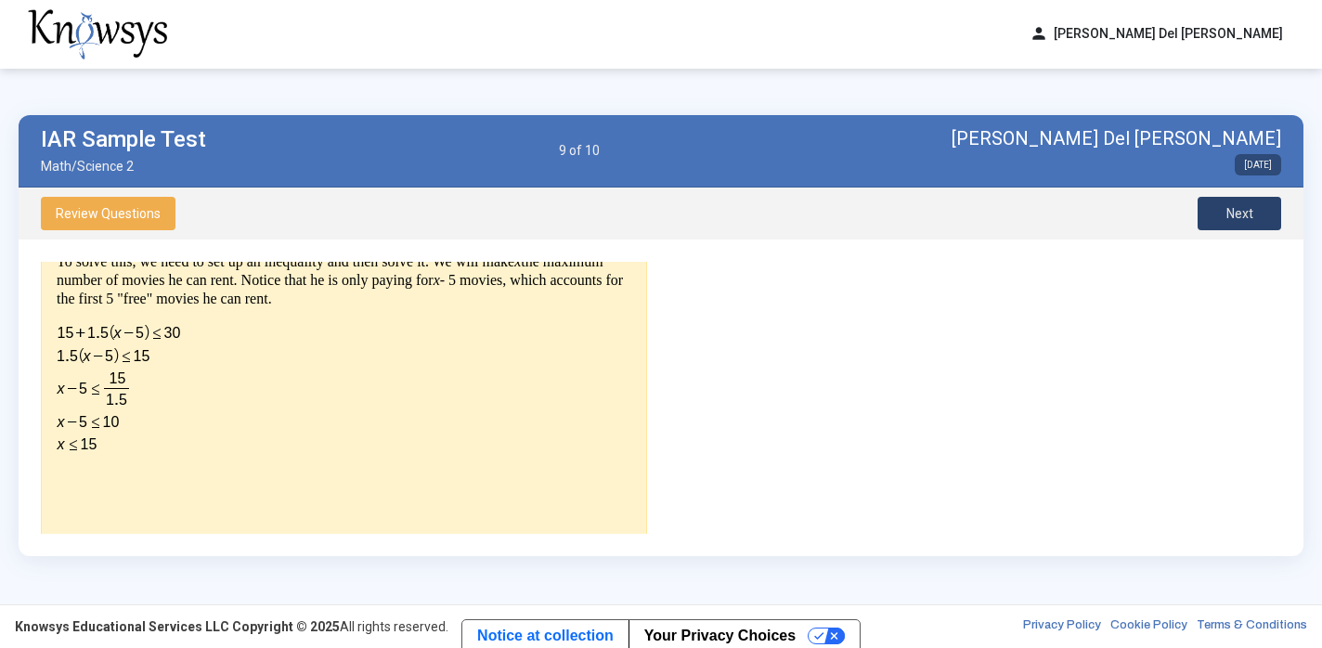
click at [1250, 209] on span "Next" at bounding box center [1240, 213] width 27 height 15
